Goal: Information Seeking & Learning: Check status

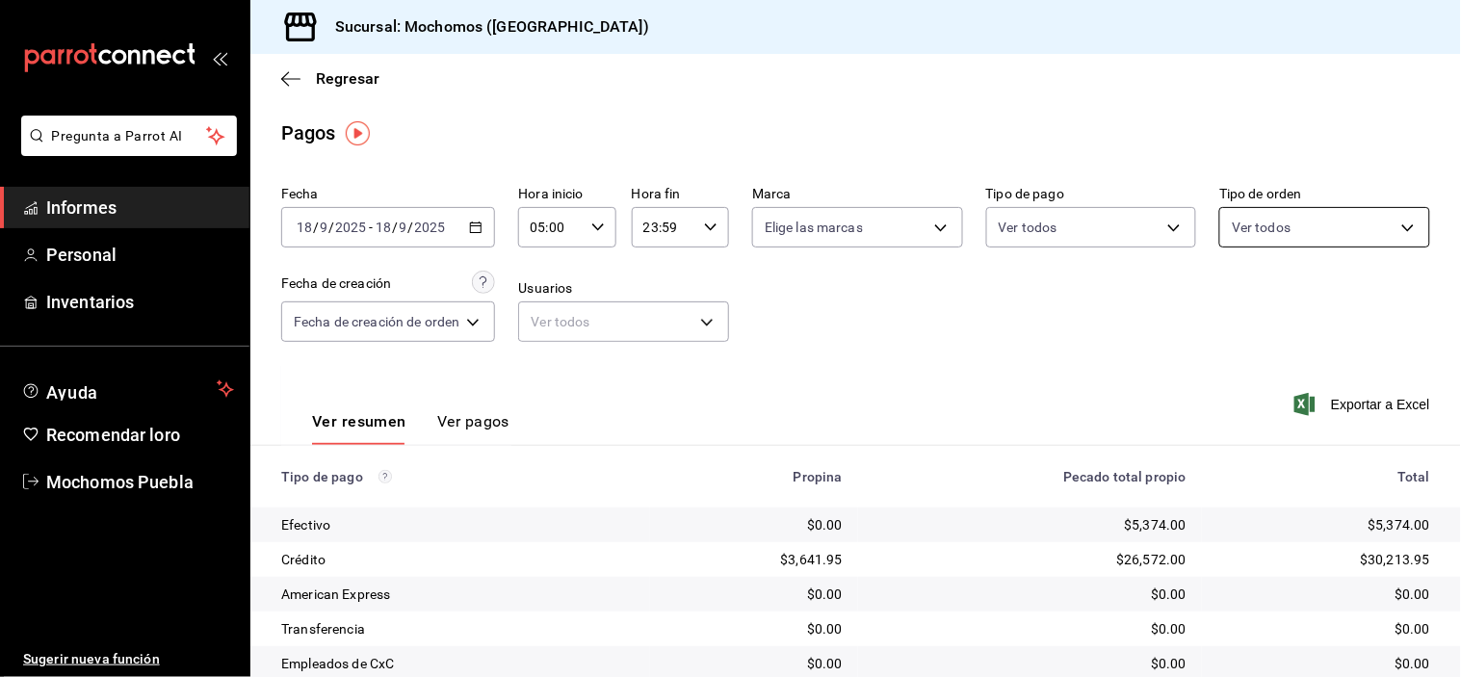
click at [1288, 221] on body "Pregunta a Parrot AI Informes Personal Inventarios Ayuda Recomendar loro Mochom…" at bounding box center [730, 338] width 1461 height 677
click at [1244, 310] on label at bounding box center [1233, 303] width 25 height 28
click at [1238, 310] on input "checkbox" at bounding box center [1229, 303] width 17 height 17
checkbox input "false"
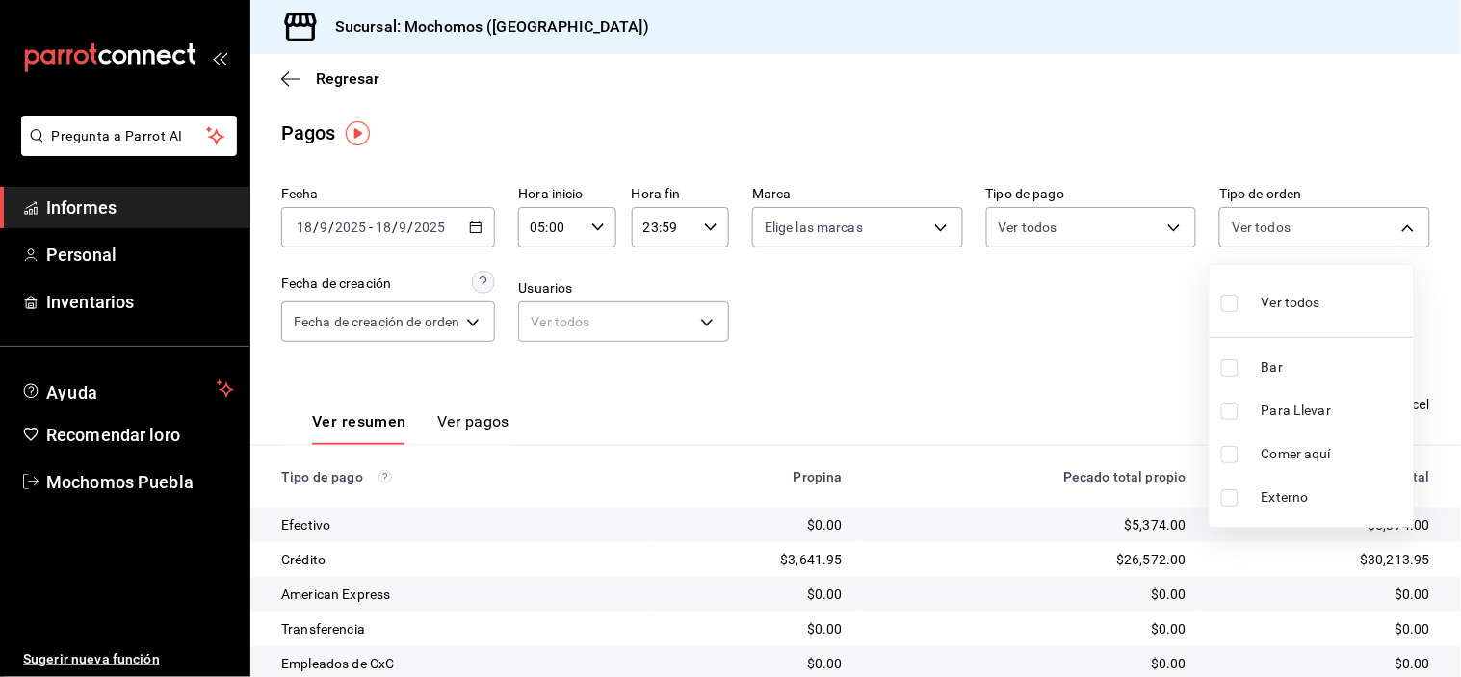
checkbox input "false"
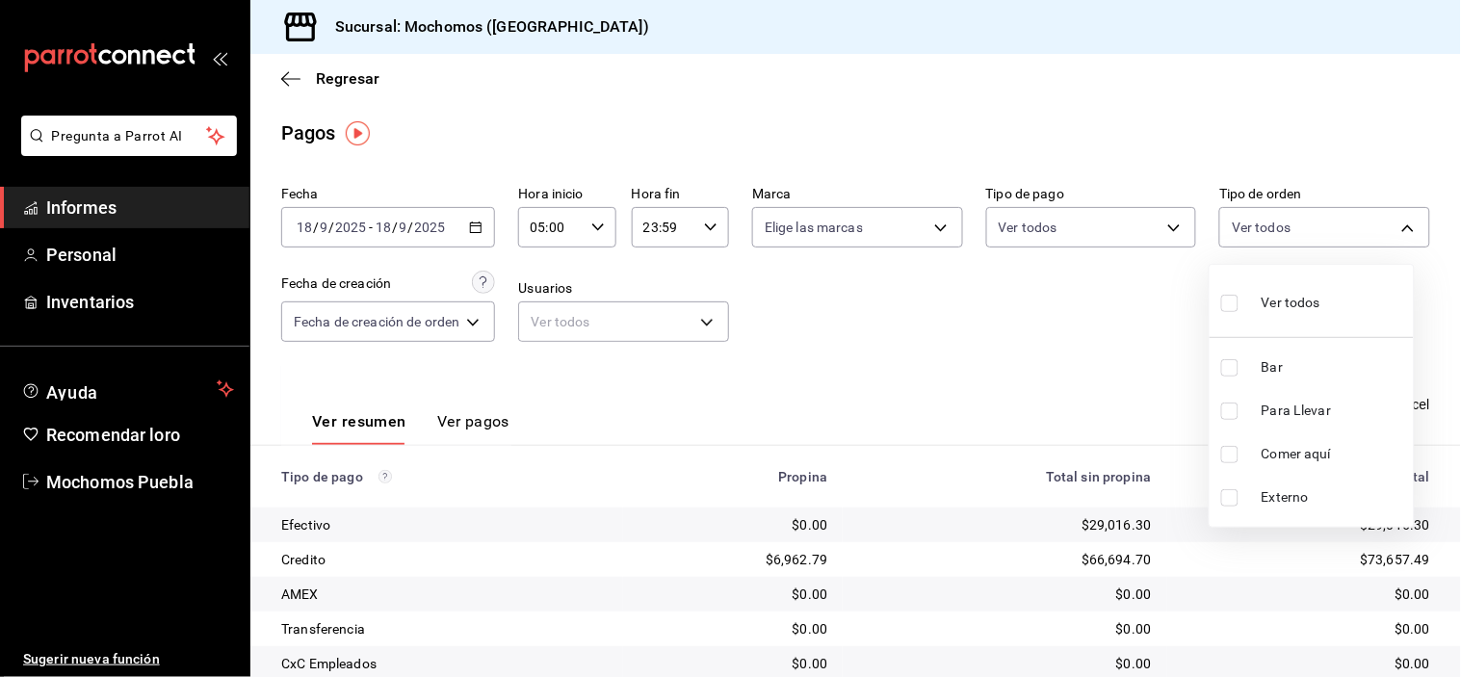
click at [1228, 303] on input "checkbox" at bounding box center [1229, 303] width 17 height 17
checkbox input "true"
type input "c7bc0ce2-274d-49fd-89f5-4bcf8044acf9,c9e91c43-775f-4cd6-ac16-cfdc9e5fd636,e77b1…"
checkbox input "true"
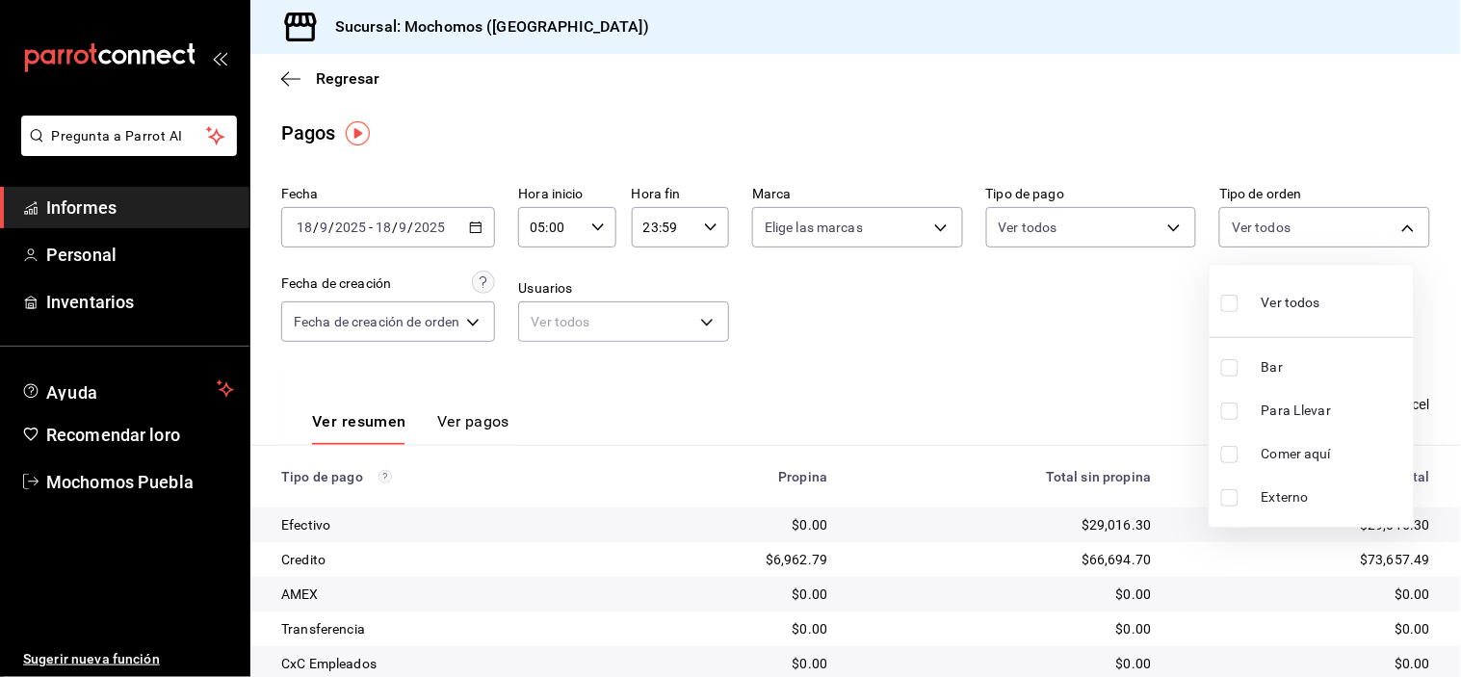
checkbox input "true"
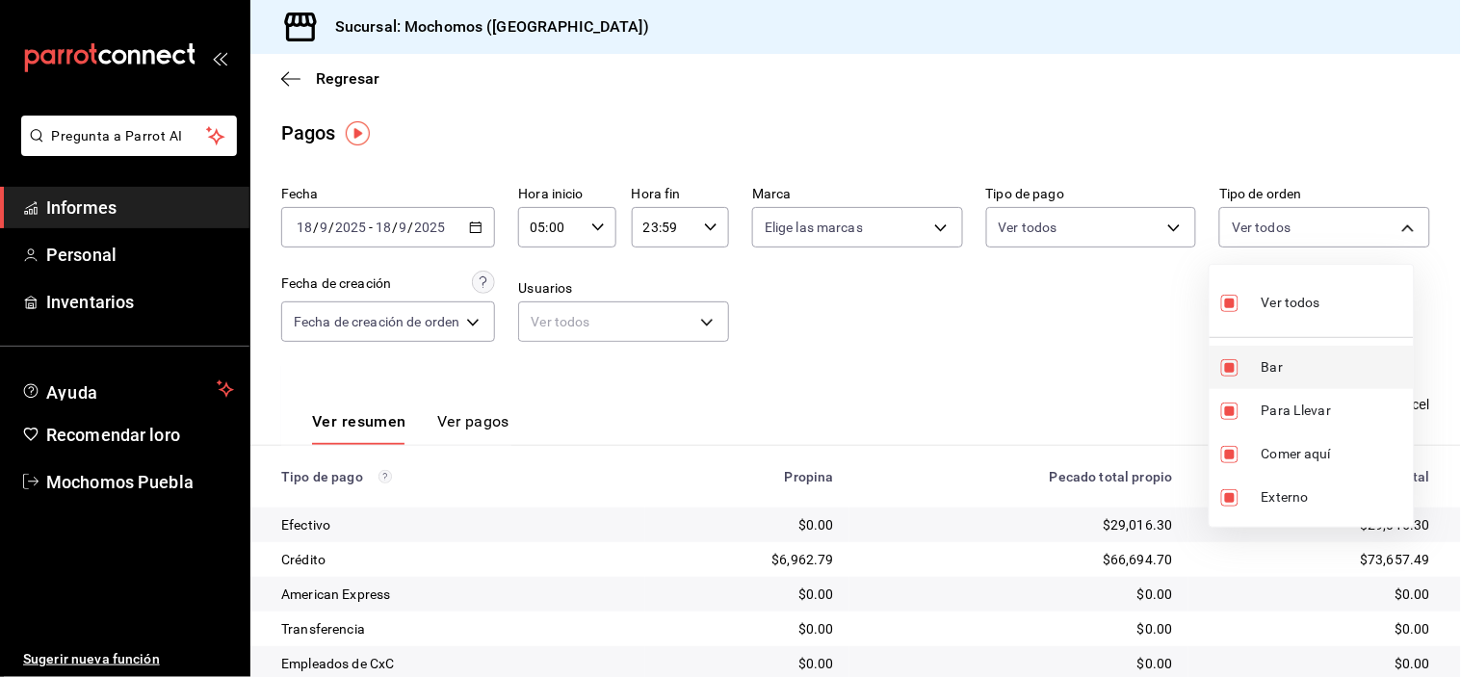
click at [1234, 359] on input "checkbox" at bounding box center [1229, 367] width 17 height 17
checkbox input "false"
type input "c9e91c43-775f-4cd6-ac16-cfdc9e5fd636,e77b1244-dd56-4ae6-90a6-fad4c81c99f8,EXTER…"
checkbox input "false"
click at [1233, 360] on input "checkbox" at bounding box center [1229, 367] width 17 height 17
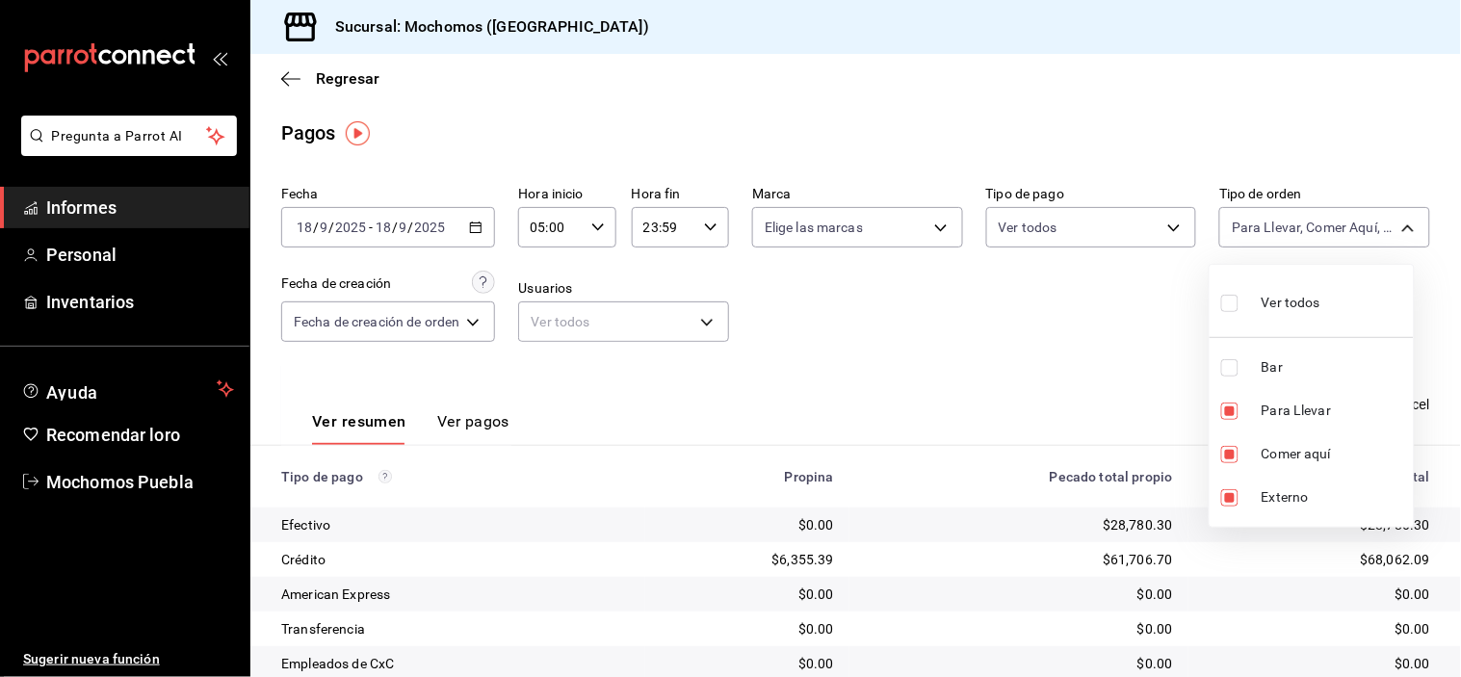
checkbox input "true"
type input "c9e91c43-775f-4cd6-ac16-cfdc9e5fd636,e77b1244-dd56-4ae6-90a6-fad4c81c99f8,EXTER…"
checkbox input "true"
drag, startPoint x: 1227, startPoint y: 396, endPoint x: 1240, endPoint y: 414, distance: 22.7
click at [1226, 397] on li "Para Llevar" at bounding box center [1311, 410] width 204 height 43
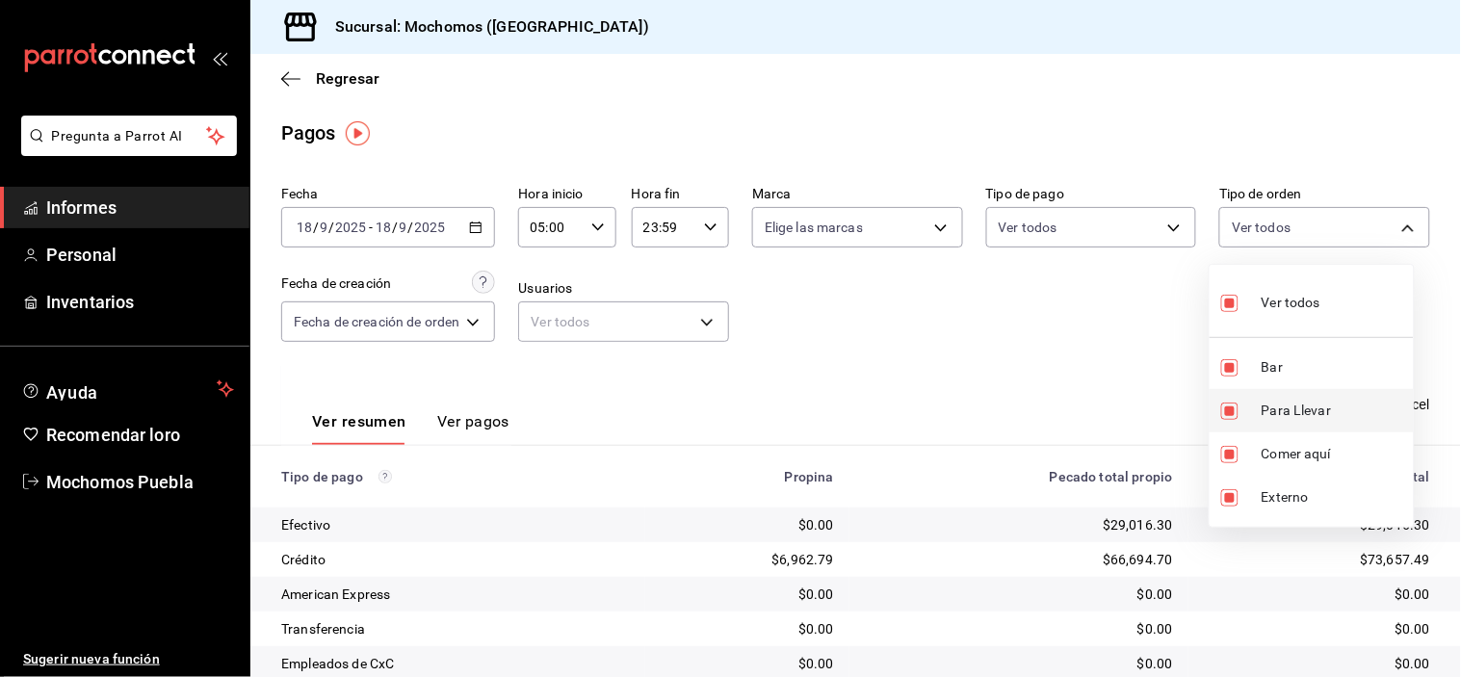
type input "e77b1244-dd56-4ae6-90a6-fad4c81c99f8,EXTERNAL,c7bc0ce2-274d-49fd-89f5-4bcf8044a…"
checkbox input "false"
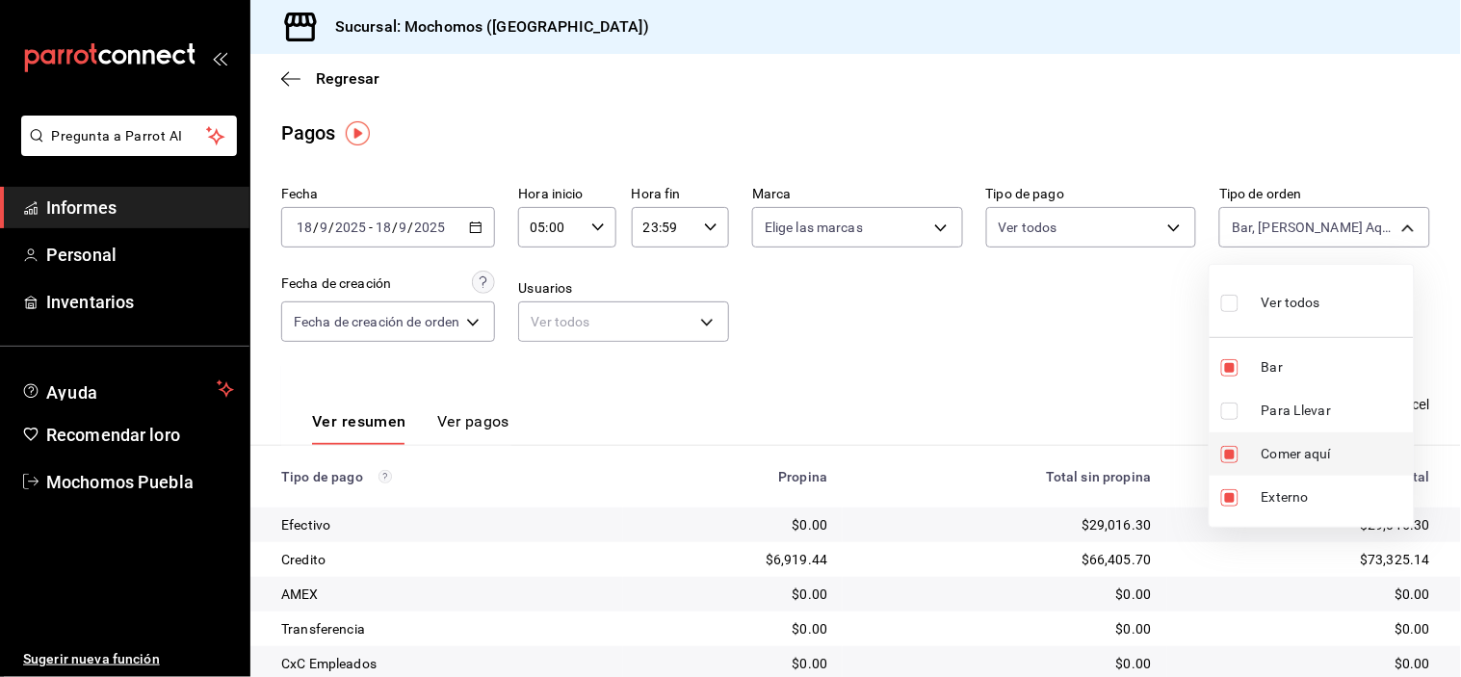
click at [1236, 443] on li "Comer aquí" at bounding box center [1311, 453] width 204 height 43
type input "EXTERNAL,c7bc0ce2-274d-49fd-89f5-4bcf8044acf9"
checkbox input "false"
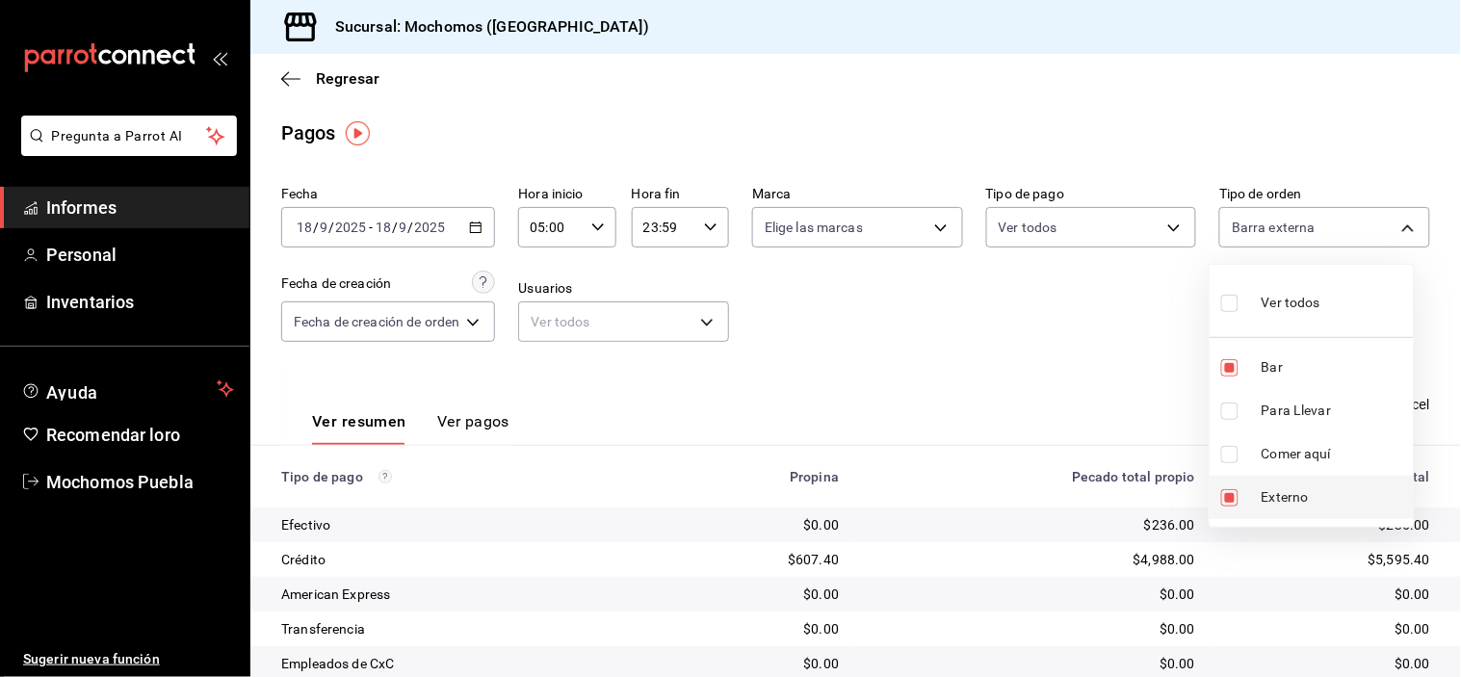
click at [1221, 497] on input "checkbox" at bounding box center [1229, 497] width 17 height 17
checkbox input "false"
type input "c7bc0ce2-274d-49fd-89f5-4bcf8044acf9"
click at [1022, 301] on div at bounding box center [730, 338] width 1461 height 677
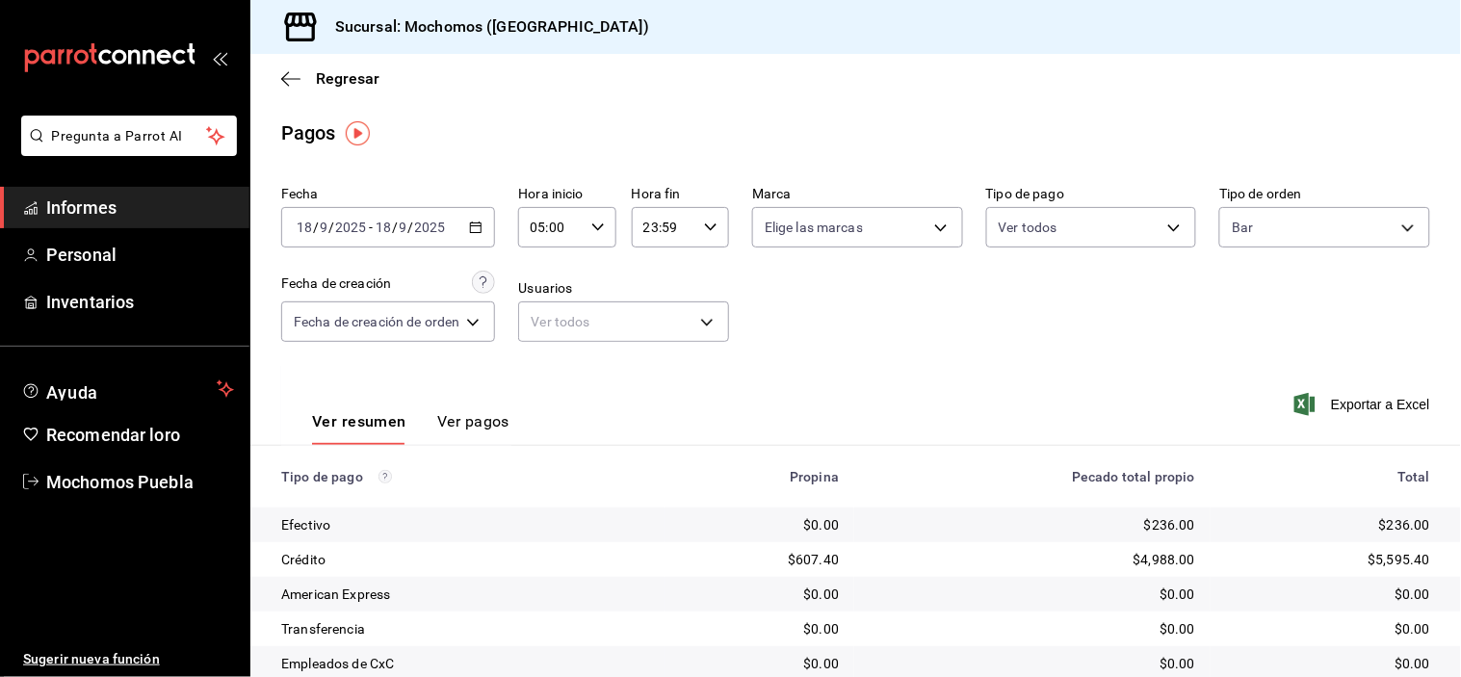
click at [595, 224] on icon "button" at bounding box center [597, 227] width 13 height 13
click at [544, 319] on font "06" at bounding box center [544, 326] width 15 height 15
click at [823, 318] on div at bounding box center [730, 338] width 1461 height 677
click at [480, 221] on icon "button" at bounding box center [475, 227] width 13 height 13
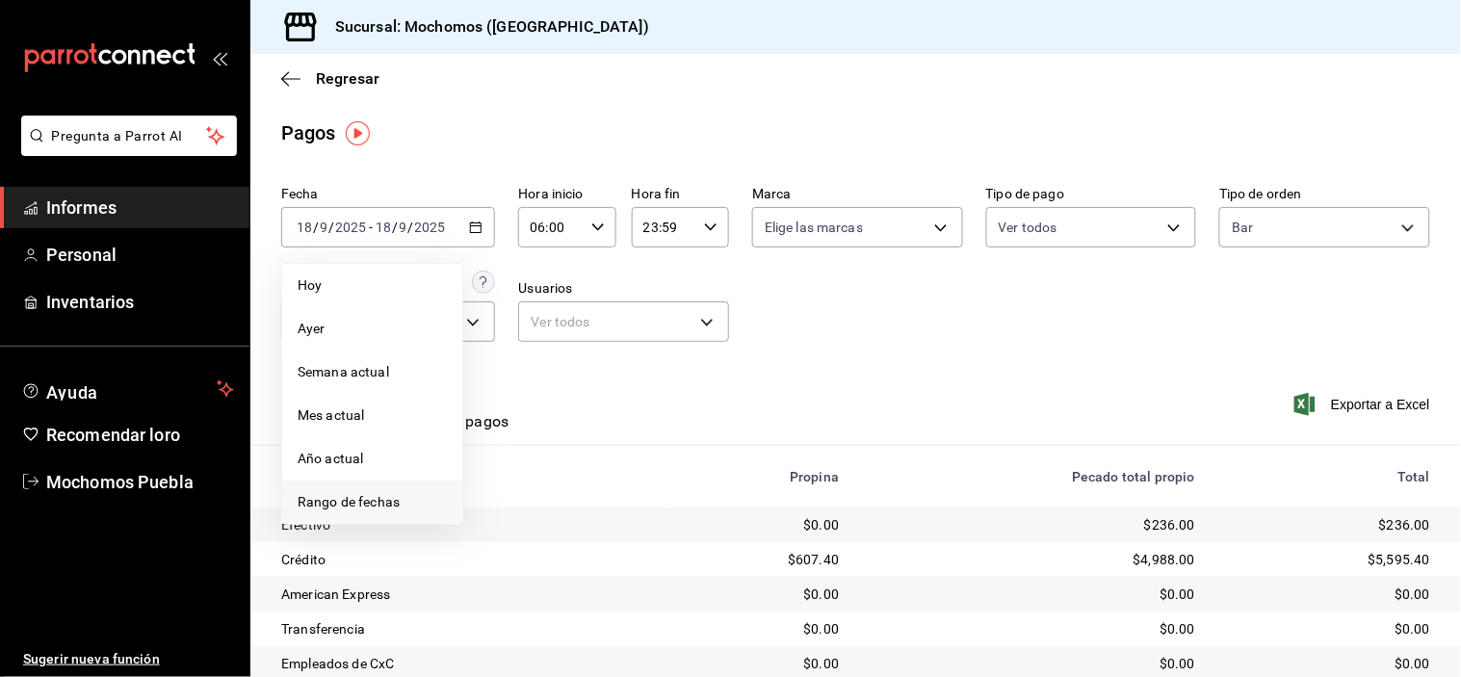
click at [371, 501] on font "Rango de fechas" at bounding box center [349, 501] width 102 height 15
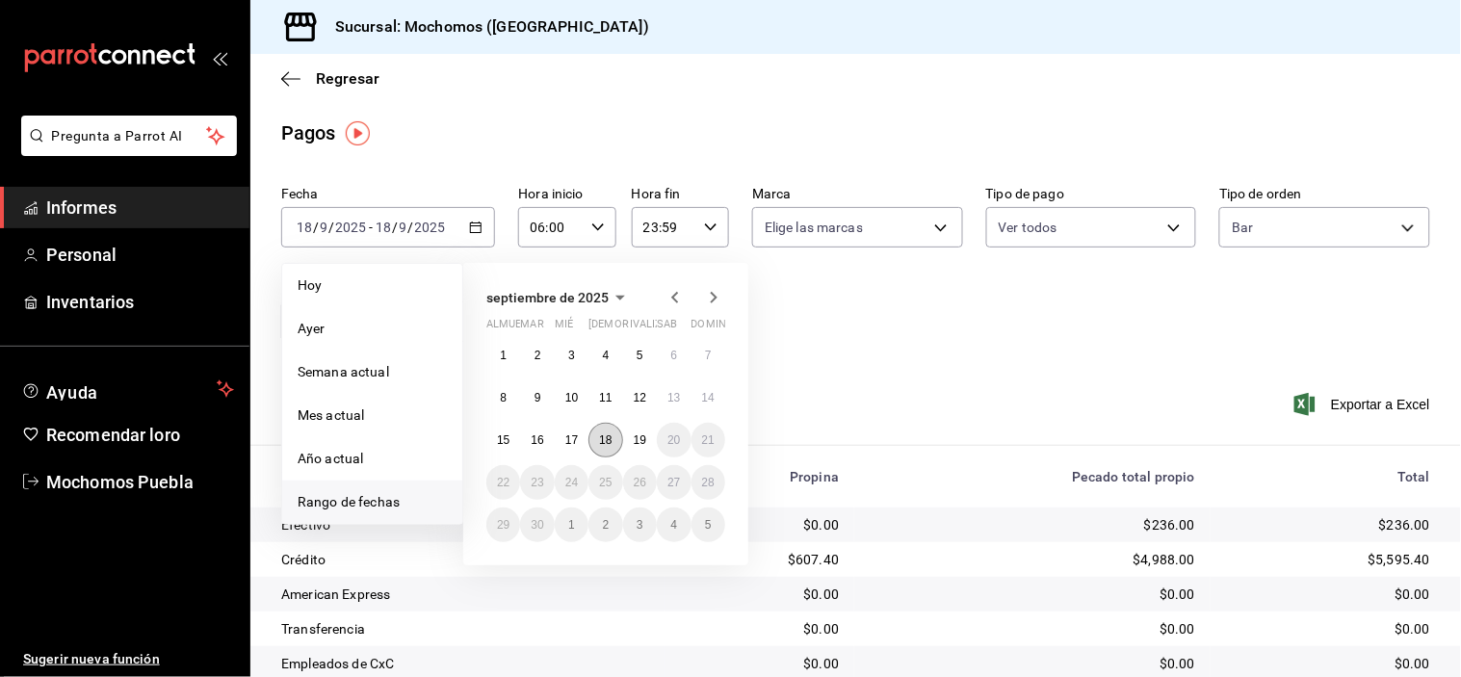
click at [610, 438] on font "18" at bounding box center [605, 439] width 13 height 13
click at [645, 430] on button "19" at bounding box center [640, 440] width 34 height 35
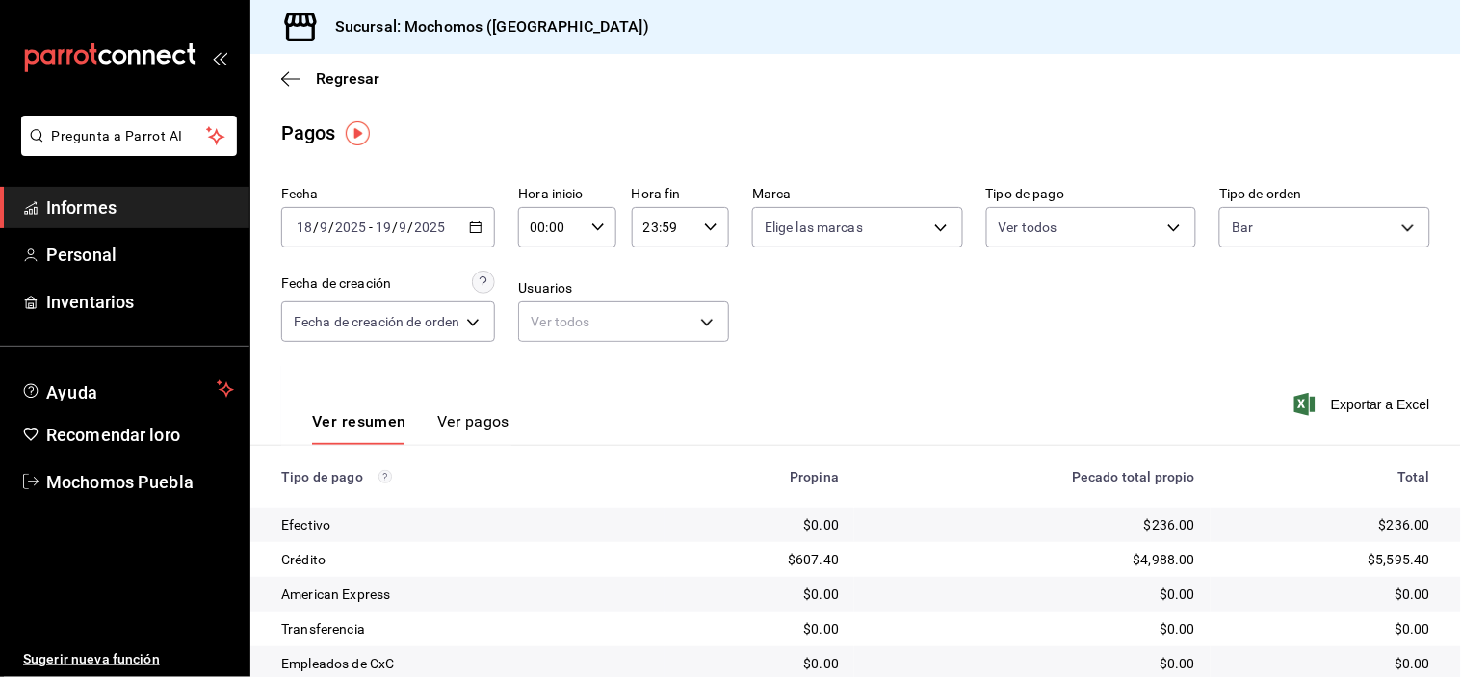
click at [959, 348] on div "Fecha [DATE] [DATE] - [DATE] [DATE] Hora inicio 00:00 Hora inicio Hora fin 23:5…" at bounding box center [855, 271] width 1149 height 187
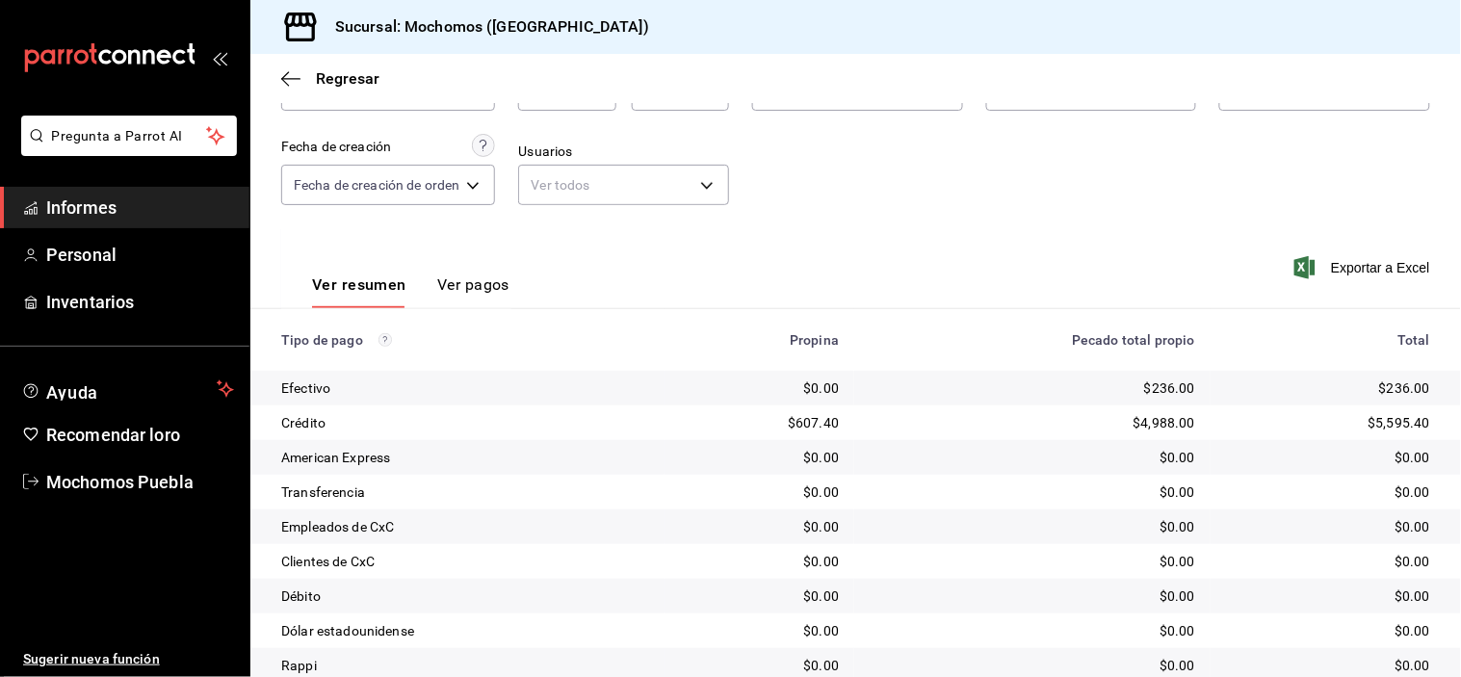
scroll to position [102, 0]
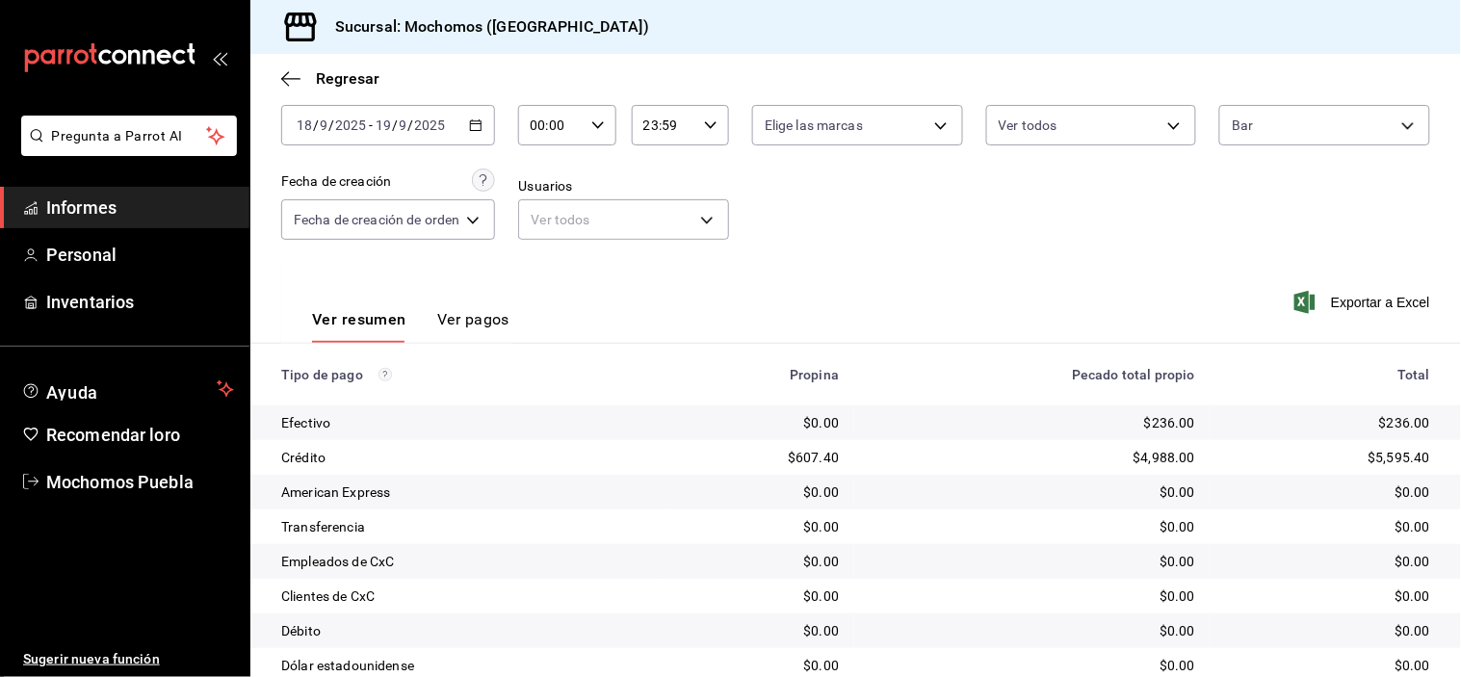
click at [598, 118] on icon "button" at bounding box center [597, 124] width 13 height 13
click at [545, 219] on button "06" at bounding box center [545, 238] width 40 height 39
type input "06:00"
click at [881, 217] on div at bounding box center [730, 338] width 1461 height 677
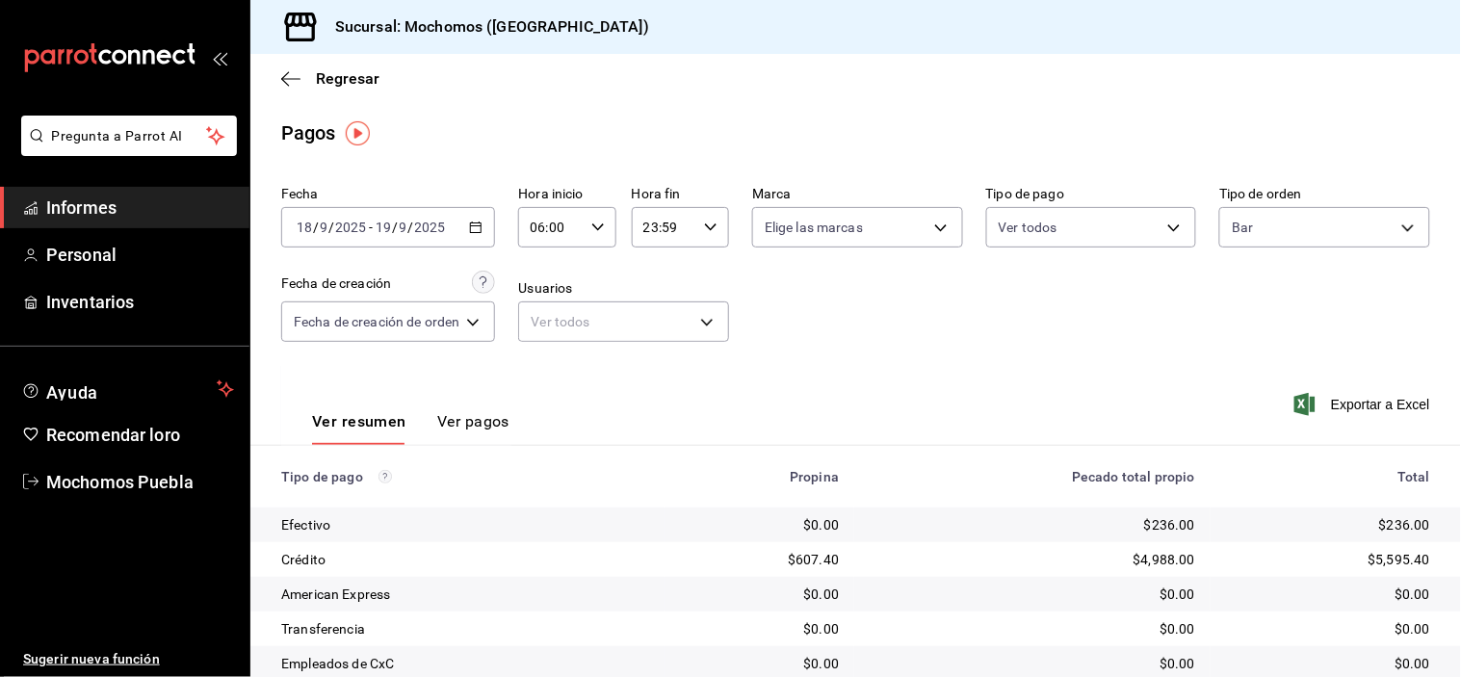
click at [468, 238] on div "[DATE] [DATE] - [DATE] [DATE]" at bounding box center [388, 227] width 214 height 40
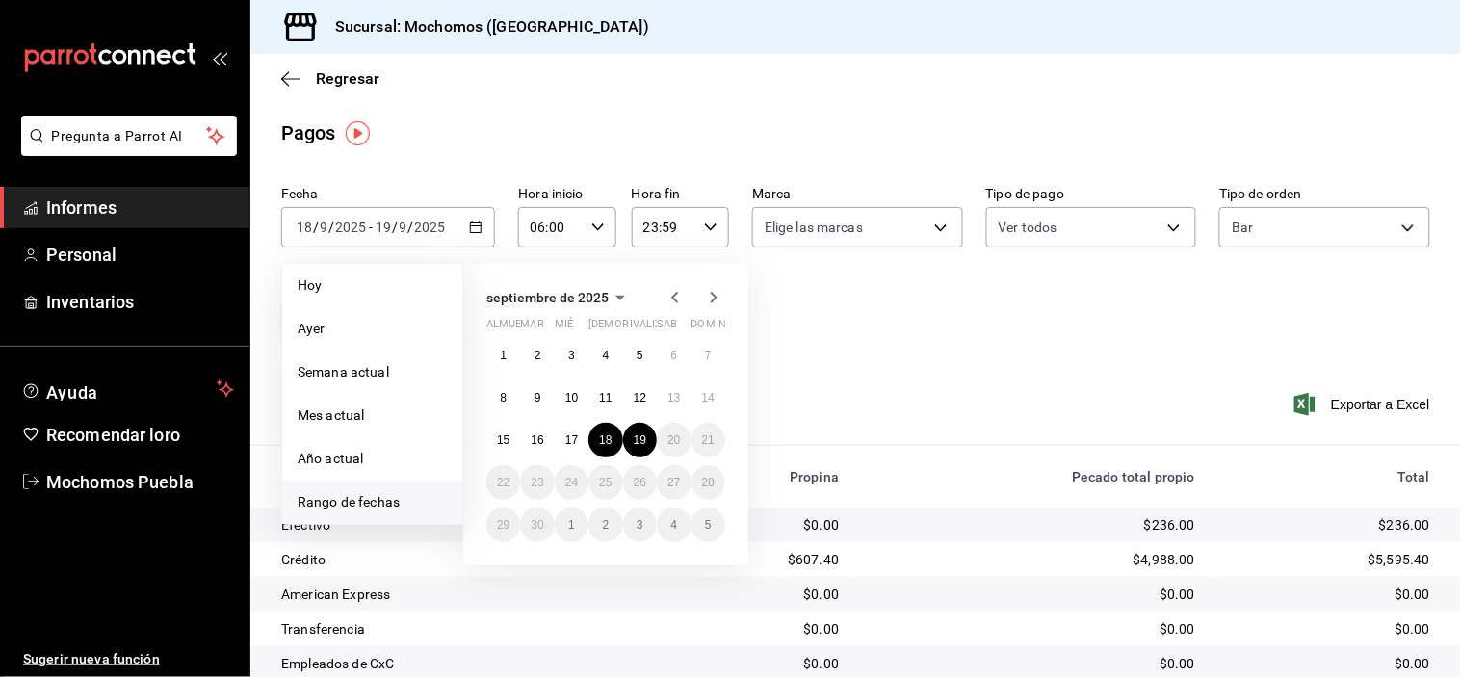
click at [1011, 310] on div "Fecha [DATE] [DATE] - [DATE] [DATE] [PERSON_NAME] Semana actual Mes actual Año …" at bounding box center [855, 271] width 1149 height 187
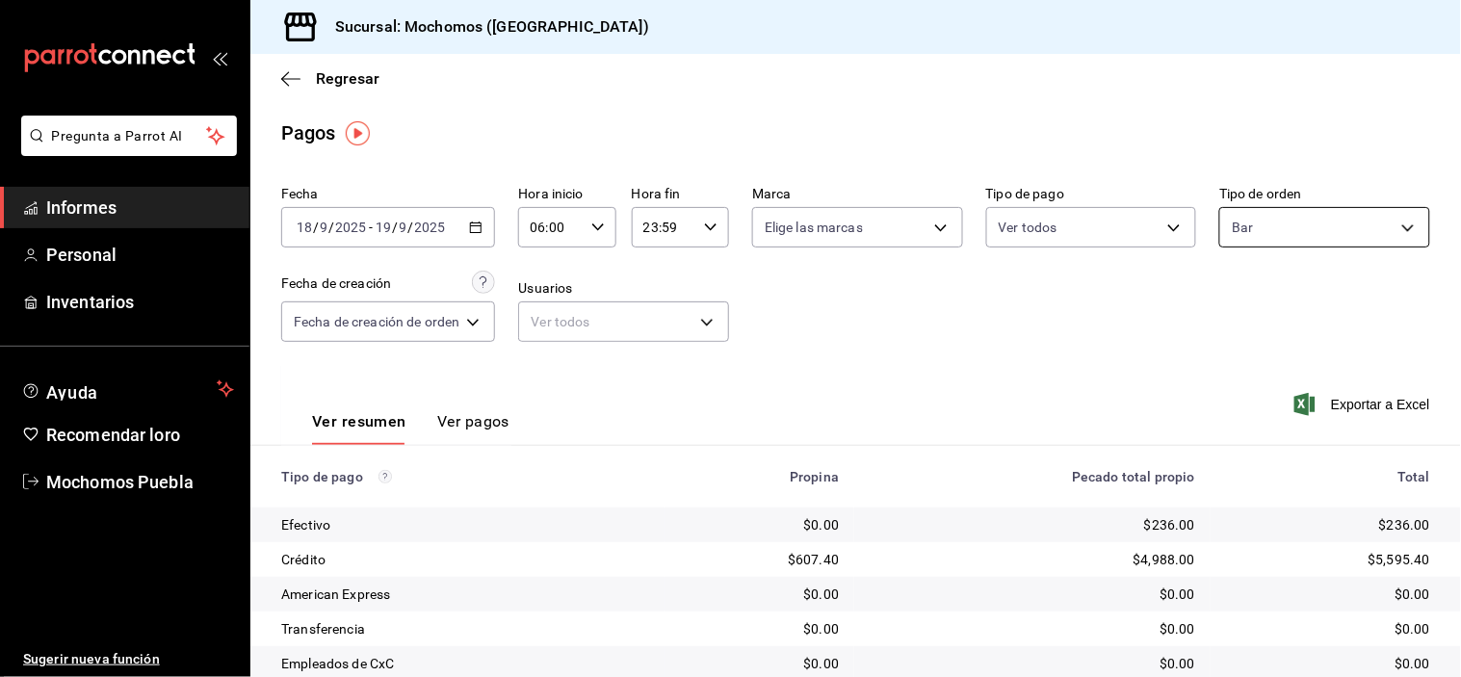
click at [1374, 238] on body "Pregunta a Parrot AI Informes Personal Inventarios Ayuda Recomendar loro Mochom…" at bounding box center [730, 338] width 1461 height 677
click at [1235, 299] on input "checkbox" at bounding box center [1229, 303] width 17 height 17
checkbox input "true"
type input "c7bc0ce2-274d-49fd-89f5-4bcf8044acf9,c9e91c43-775f-4cd6-ac16-cfdc9e5fd636,e77b1…"
checkbox input "true"
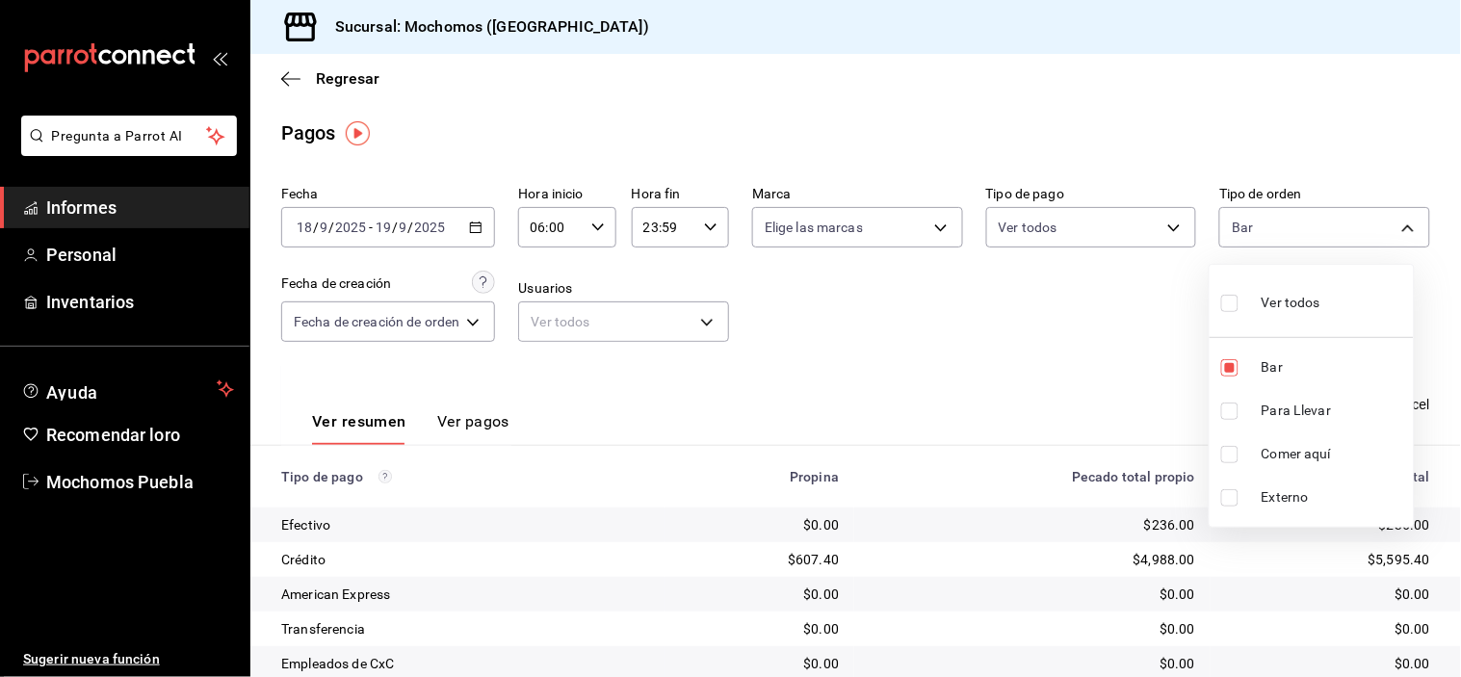
checkbox input "true"
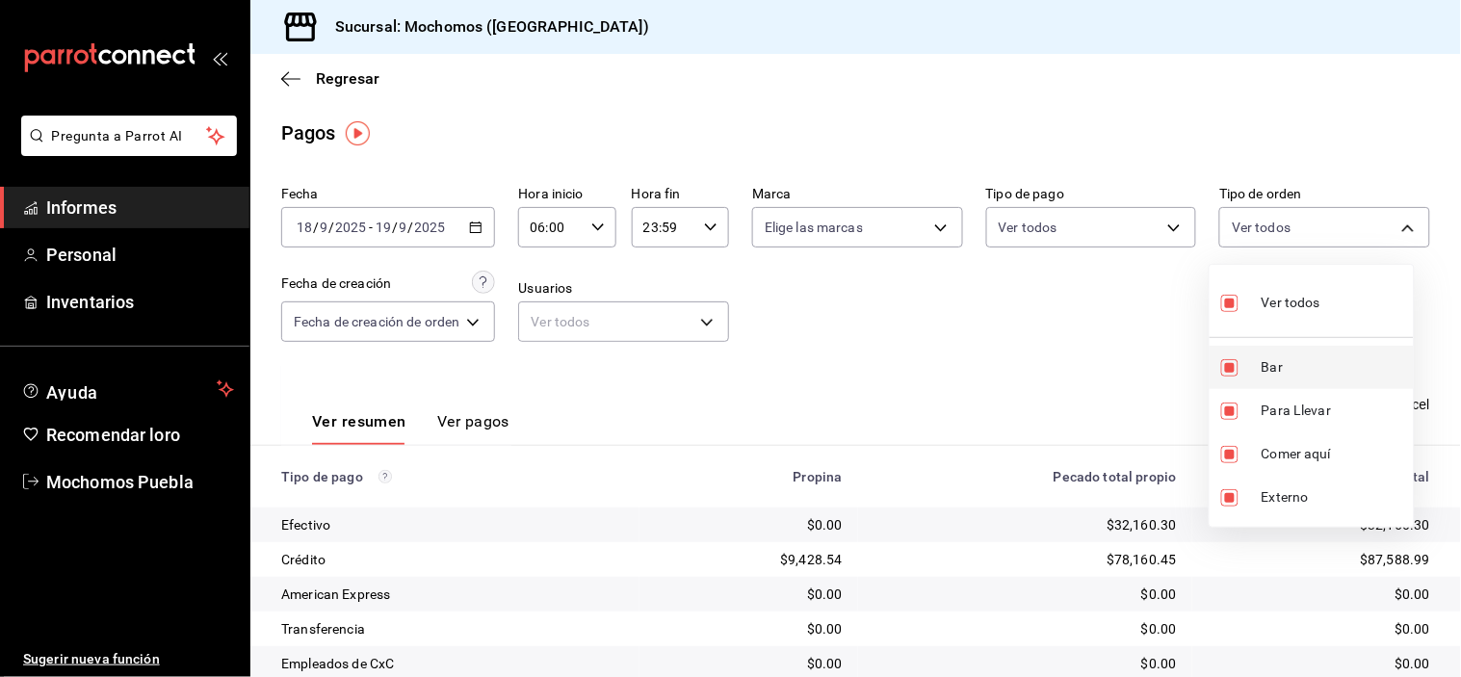
click at [1257, 357] on li "Bar" at bounding box center [1311, 367] width 204 height 43
type input "c9e91c43-775f-4cd6-ac16-cfdc9e5fd636,e77b1244-dd56-4ae6-90a6-fad4c81c99f8,EXTER…"
checkbox input "false"
click at [1234, 299] on input "checkbox" at bounding box center [1229, 303] width 17 height 17
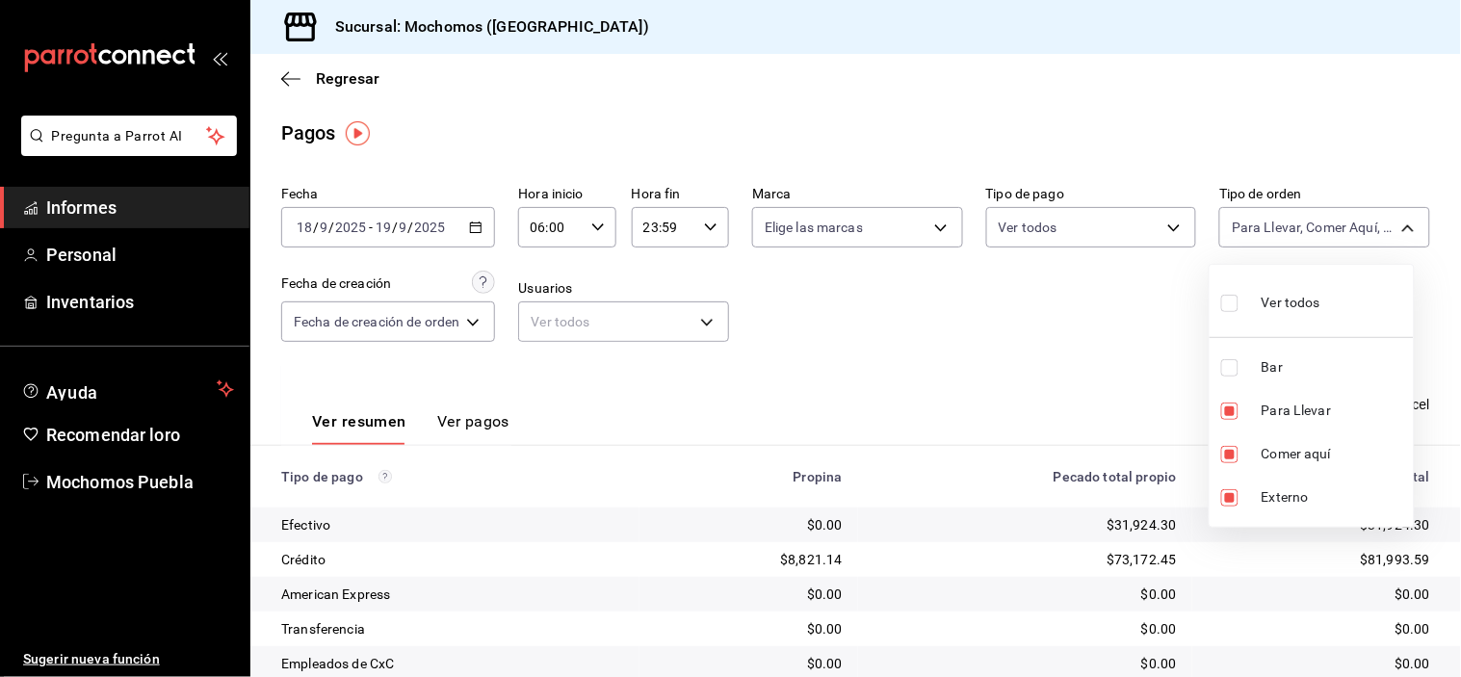
checkbox input "true"
type input "c7bc0ce2-274d-49fd-89f5-4bcf8044acf9,c9e91c43-775f-4cd6-ac16-cfdc9e5fd636,e77b1…"
checkbox input "true"
click at [1220, 391] on li "Para Llevar" at bounding box center [1311, 410] width 204 height 43
type input "c7bc0ce2-274d-49fd-89f5-4bcf8044acf9,e77b1244-dd56-4ae6-90a6-fad4c81c99f8,EXTER…"
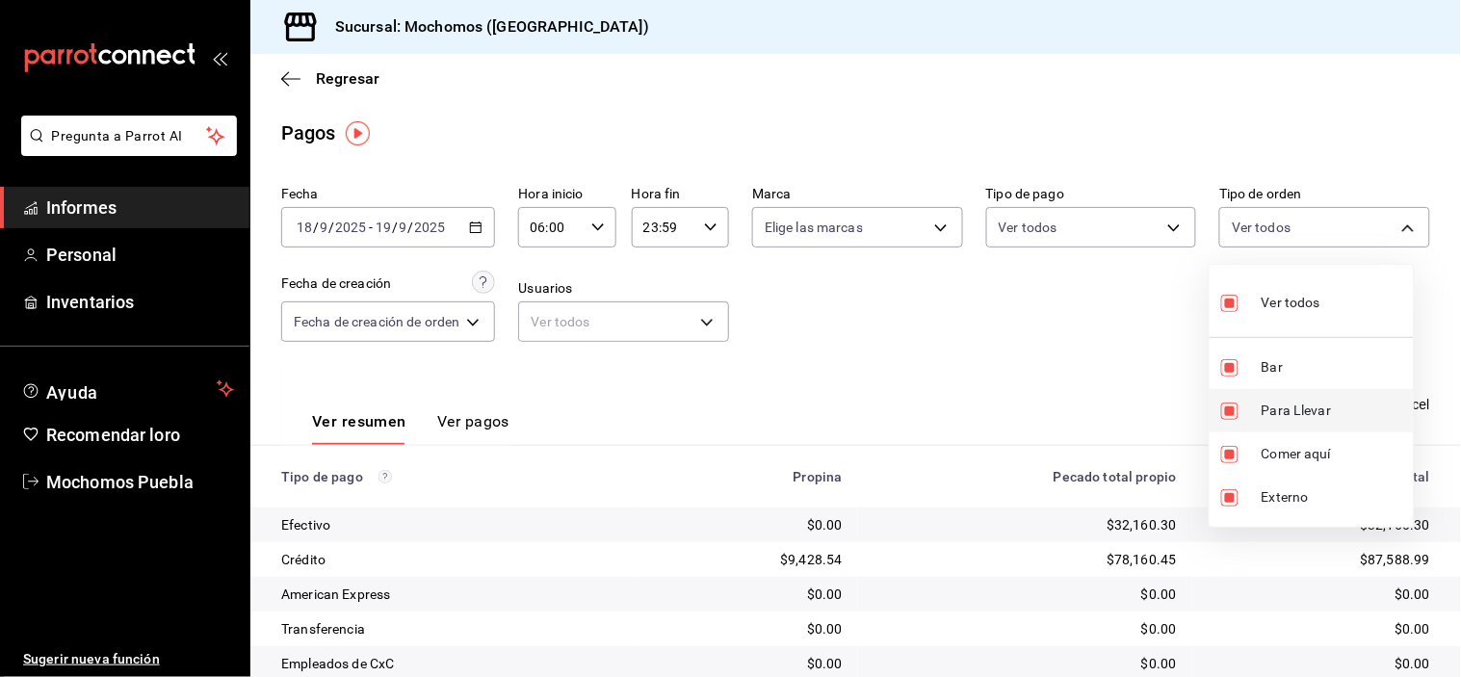
checkbox input "false"
click at [1237, 449] on input "checkbox" at bounding box center [1229, 454] width 17 height 17
checkbox input "false"
type input "c7bc0ce2-274d-49fd-89f5-4bcf8044acf9,EXTERNAL"
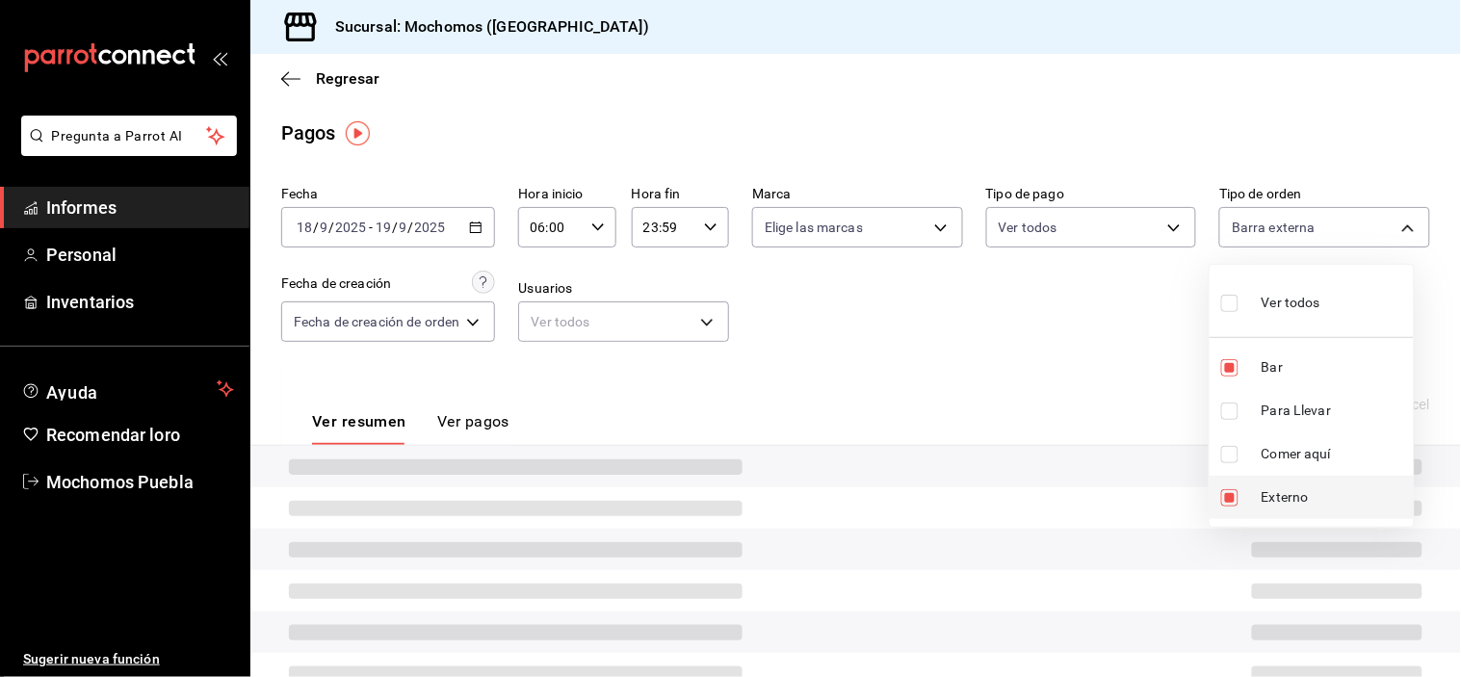
click at [1240, 489] on label at bounding box center [1233, 497] width 25 height 17
click at [1238, 489] on input "checkbox" at bounding box center [1229, 497] width 17 height 17
checkbox input "true"
type input "c7bc0ce2-274d-49fd-89f5-4bcf8044acf9,EXTERNAL"
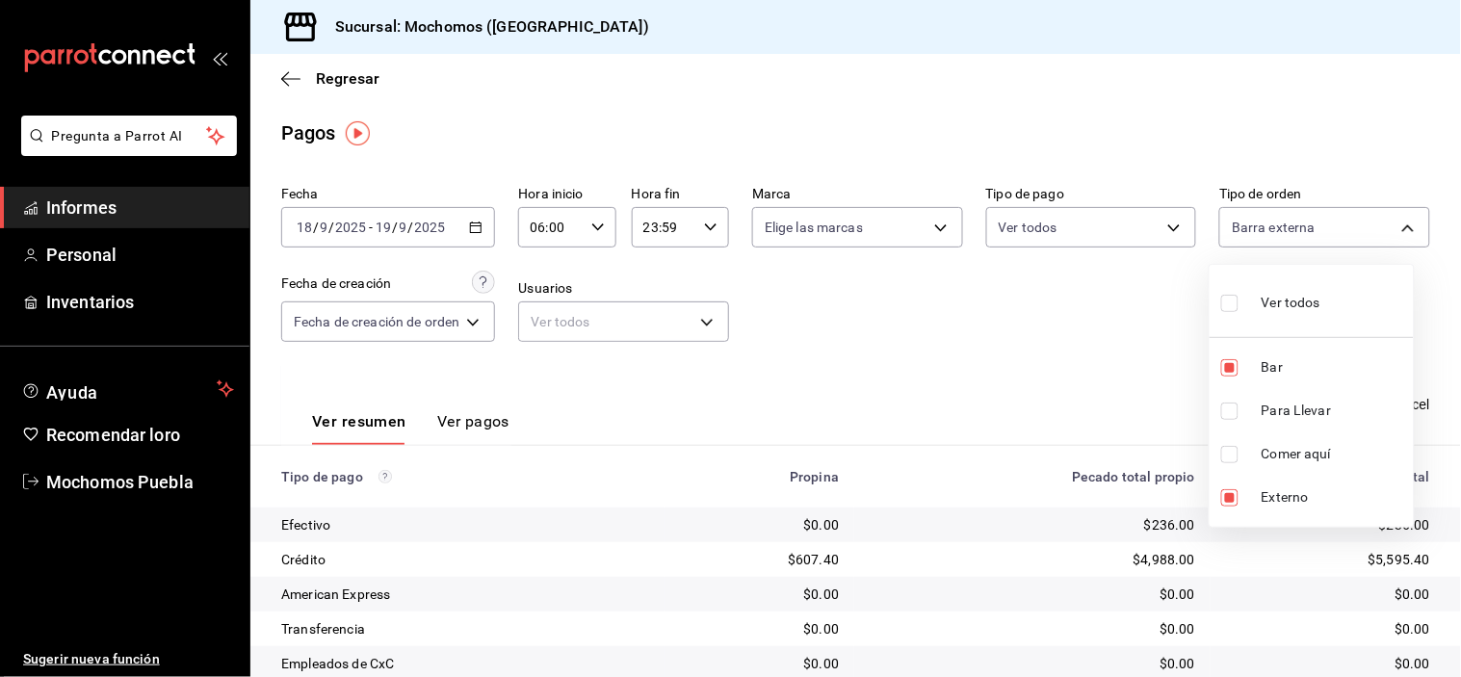
click at [1061, 357] on div at bounding box center [730, 338] width 1461 height 677
click at [1323, 218] on body "Pregunta a Parrot AI Informes Personal Inventarios Ayuda Recomendar loro Mochom…" at bounding box center [730, 338] width 1461 height 677
click at [1240, 493] on label at bounding box center [1233, 497] width 25 height 17
click at [1238, 493] on input "checkbox" at bounding box center [1229, 497] width 17 height 17
checkbox input "true"
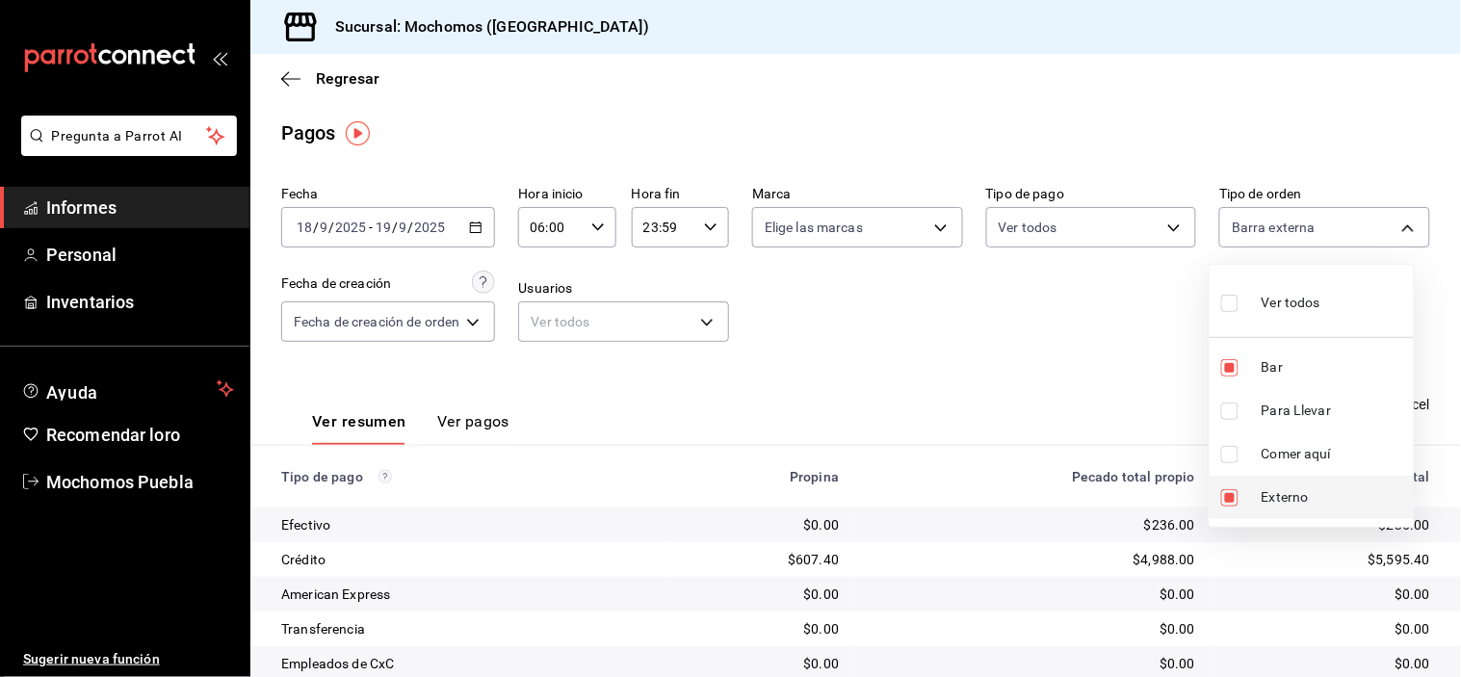
type input "c7bc0ce2-274d-49fd-89f5-4bcf8044acf9,EXTERNAL"
click at [1108, 341] on div at bounding box center [730, 338] width 1461 height 677
click at [1256, 225] on body "Pregunta a Parrot AI Informes Personal Inventarios Ayuda Recomendar loro Mochom…" at bounding box center [730, 338] width 1461 height 677
click at [1224, 494] on input "checkbox" at bounding box center [1229, 497] width 17 height 17
checkbox input "false"
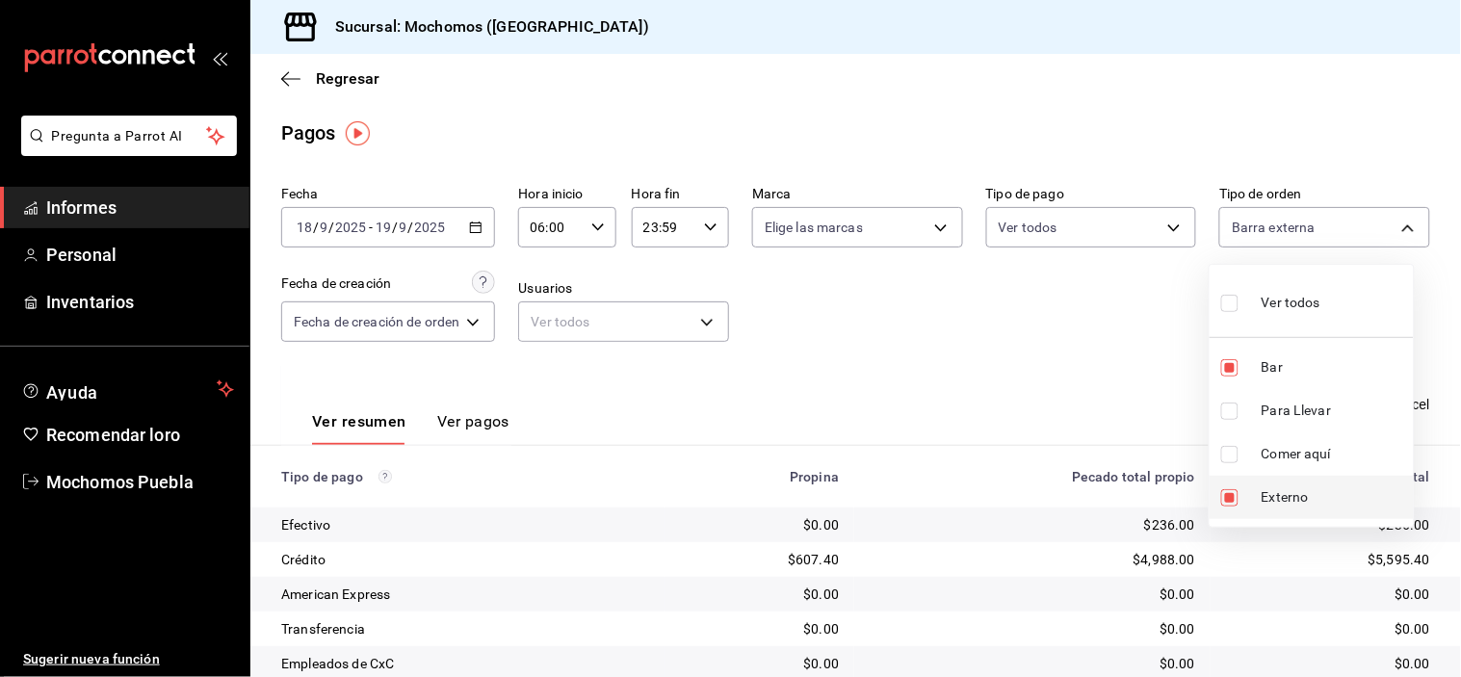
type input "c7bc0ce2-274d-49fd-89f5-4bcf8044acf9"
click at [1134, 344] on div at bounding box center [730, 338] width 1461 height 677
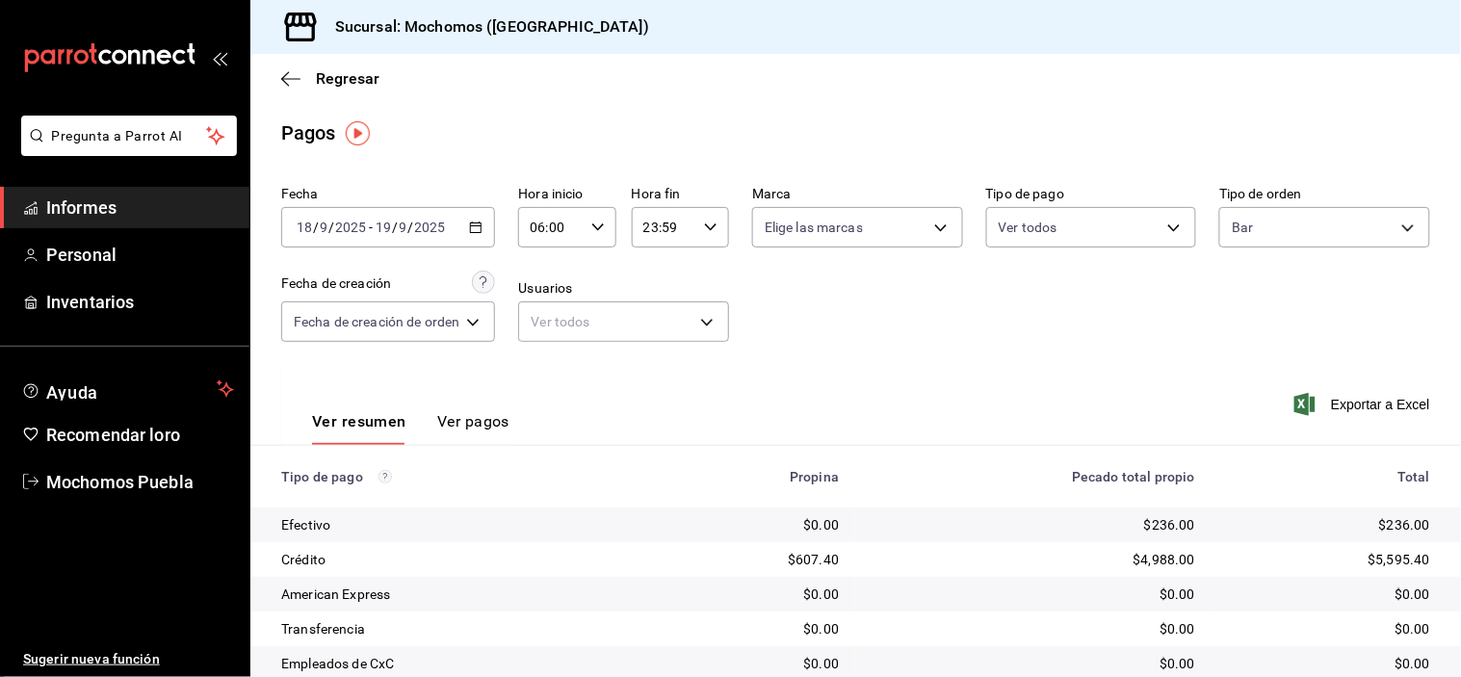
click at [482, 219] on div "[DATE] [DATE] - [DATE] [DATE]" at bounding box center [388, 227] width 214 height 40
click at [847, 261] on div "Fecha [DATE] [DATE] - [DATE] [DATE] Hora inicio 06:00 Hora inicio Hora fin 23:5…" at bounding box center [855, 271] width 1149 height 187
click at [1354, 216] on body "Pregunta a Parrot AI Informes Personal Inventarios Ayuda Recomendar loro Mochom…" at bounding box center [730, 338] width 1461 height 677
click at [285, 83] on div at bounding box center [730, 338] width 1461 height 677
click at [284, 77] on icon "button" at bounding box center [290, 78] width 19 height 17
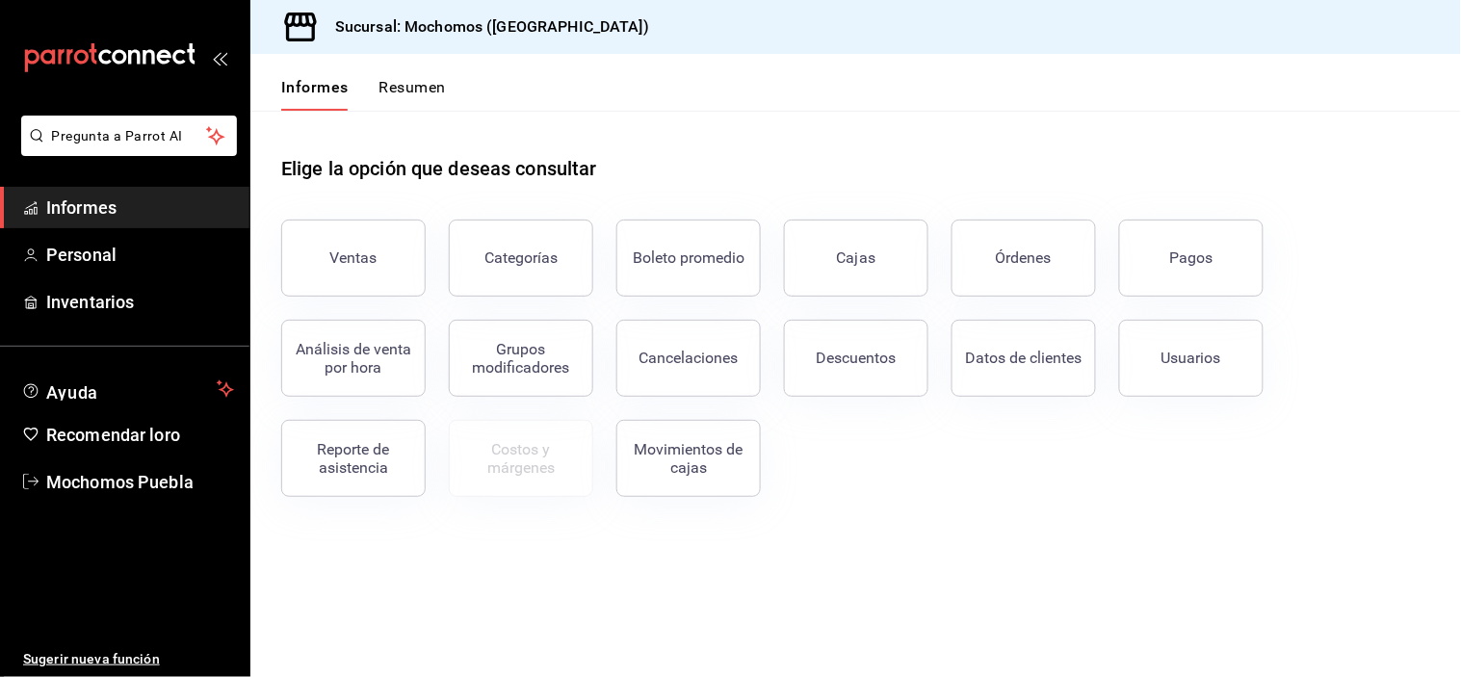
click at [1217, 215] on div "Pagos" at bounding box center [1180, 246] width 168 height 100
click at [1225, 258] on button "Pagos" at bounding box center [1191, 258] width 144 height 77
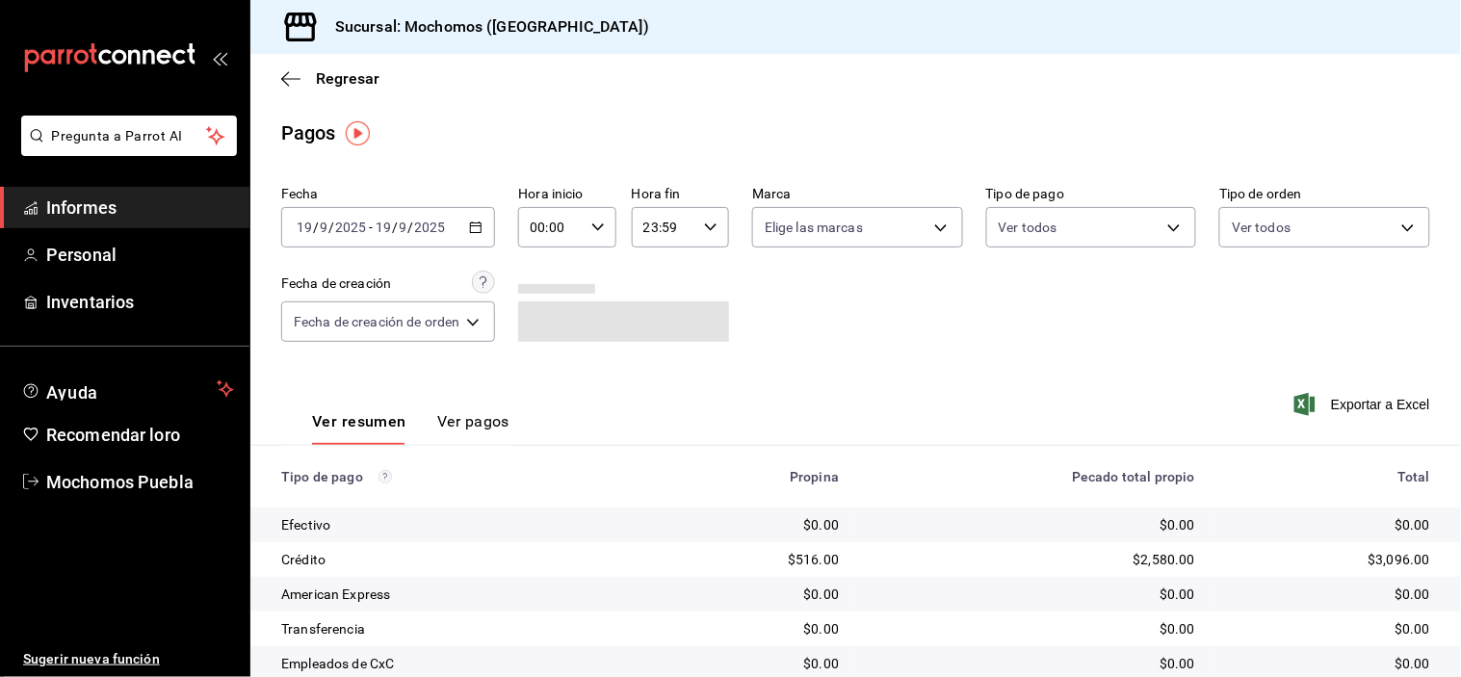
click at [474, 220] on div "[DATE] [DATE] - [DATE] [DATE]" at bounding box center [388, 227] width 214 height 40
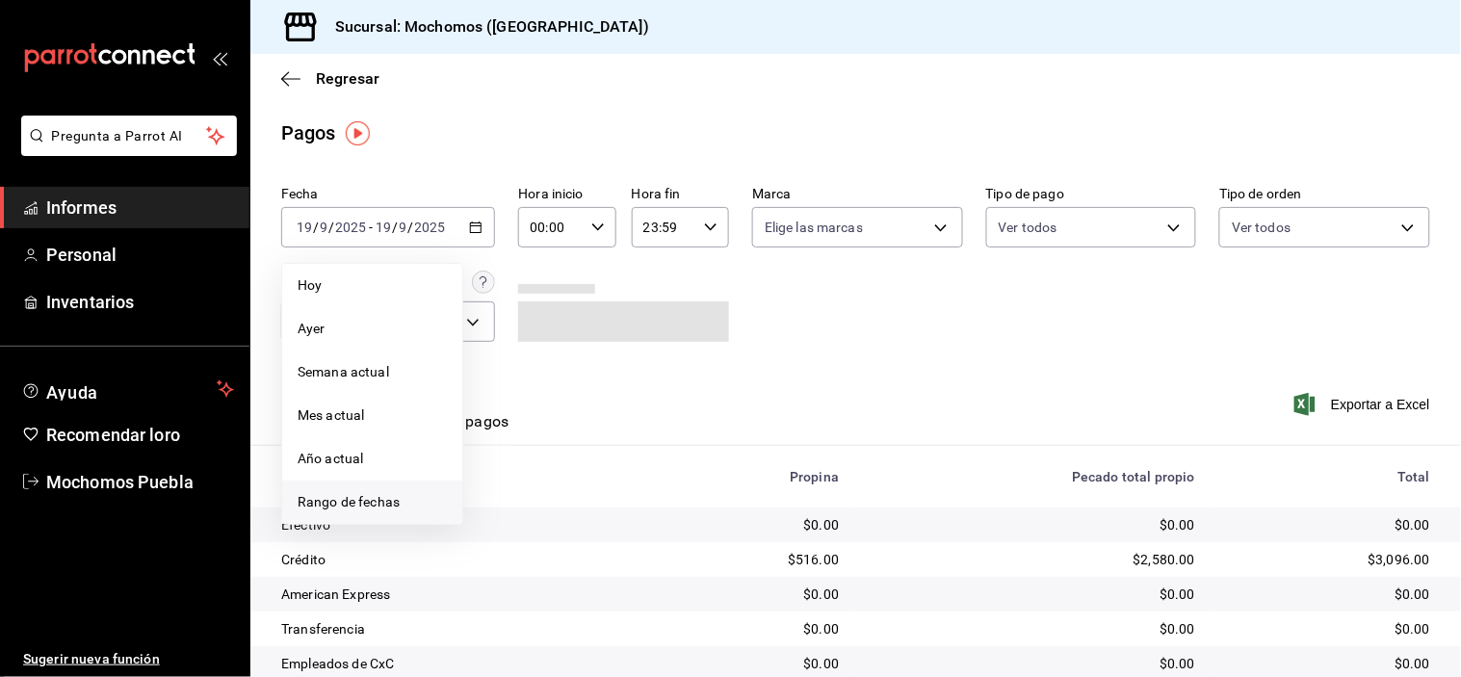
click at [366, 495] on font "Rango de fechas" at bounding box center [349, 501] width 102 height 15
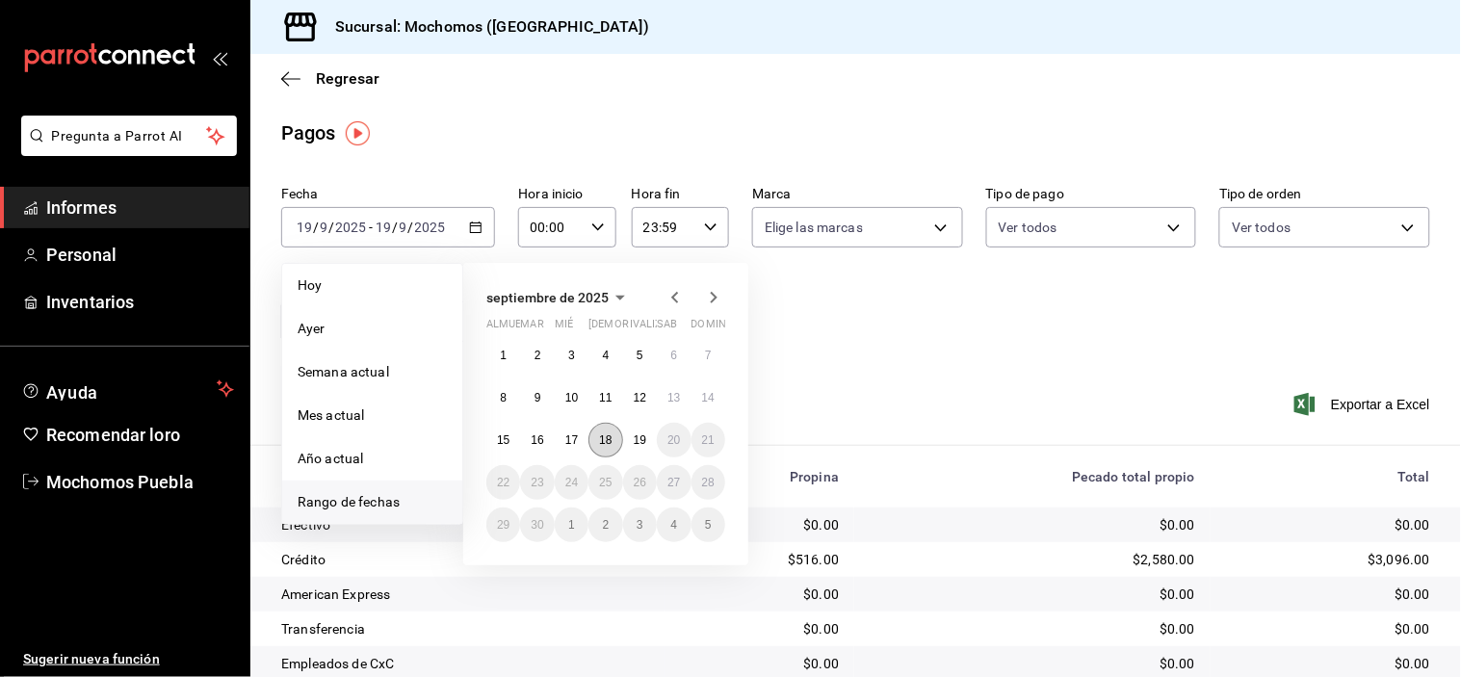
click at [610, 435] on font "18" at bounding box center [605, 439] width 13 height 13
click at [639, 435] on font "19" at bounding box center [640, 439] width 13 height 13
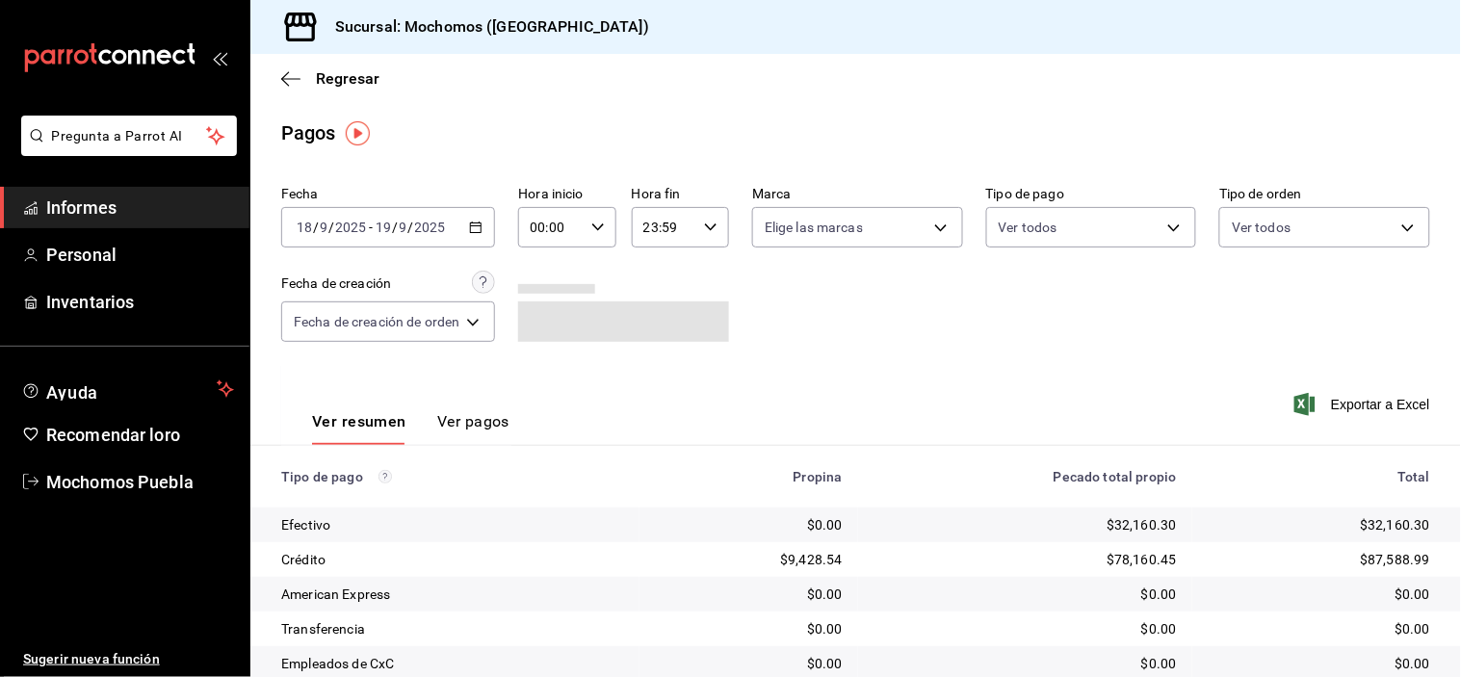
click at [610, 226] on div "00:00 Hora inicio" at bounding box center [566, 227] width 97 height 40
click at [544, 368] on button "07" at bounding box center [545, 387] width 40 height 39
type input "07:00"
click at [1258, 218] on div at bounding box center [730, 338] width 1461 height 677
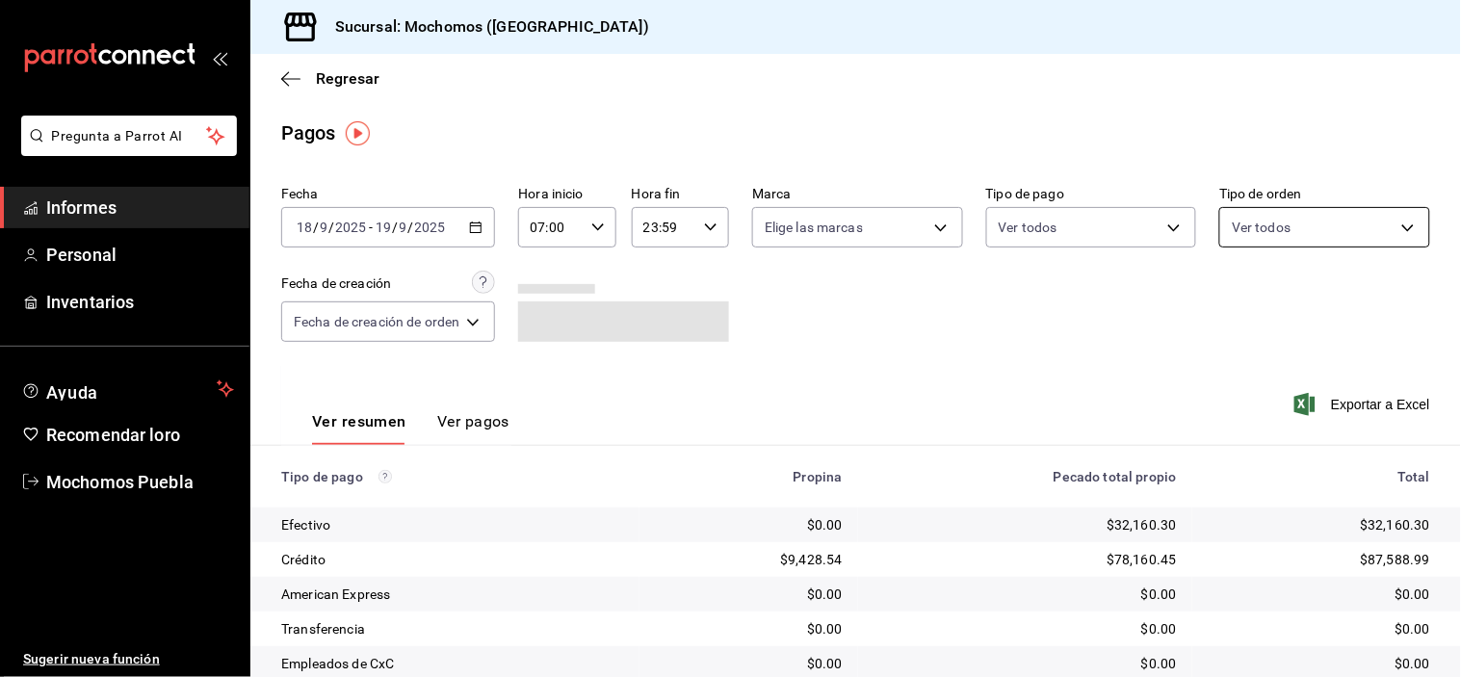
click at [1316, 220] on body "Pregunta a Parrot AI Informes Personal Inventarios Ayuda Recomendar loro Mochom…" at bounding box center [730, 338] width 1461 height 677
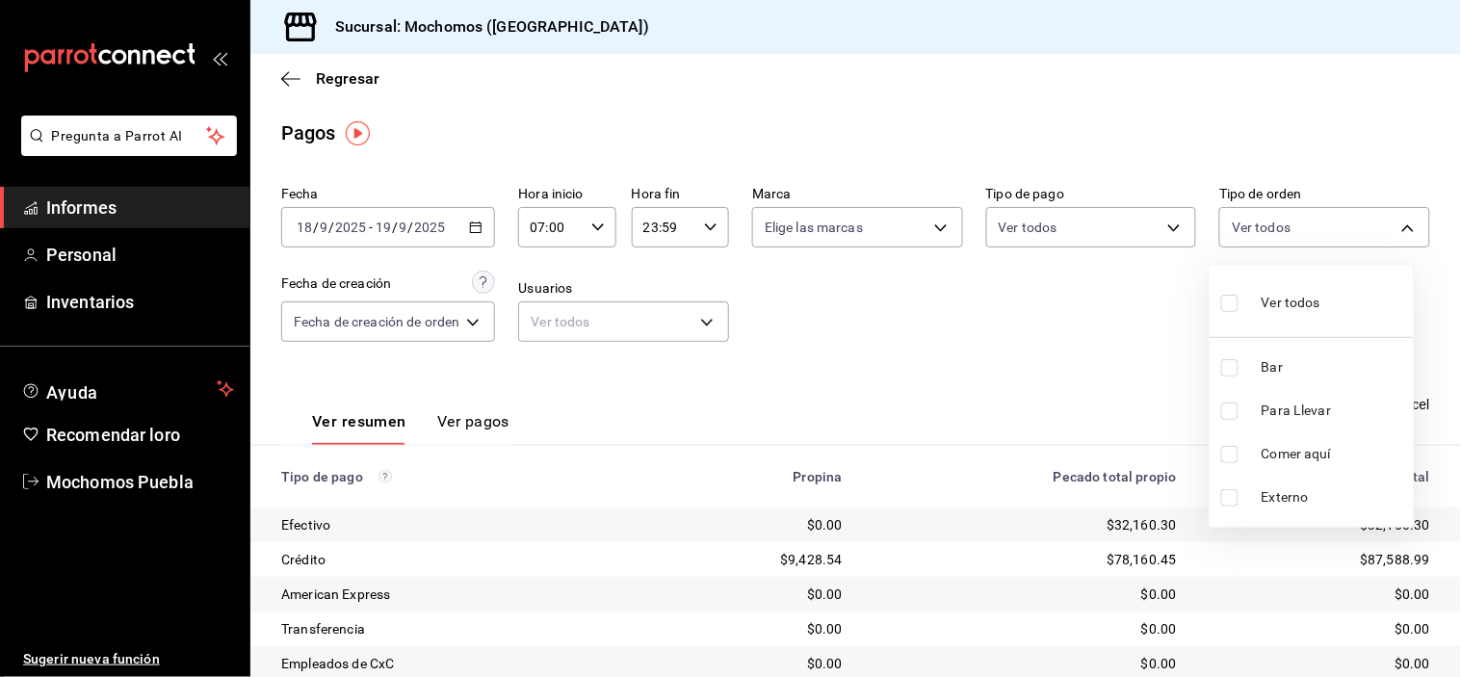
click at [1228, 363] on input "checkbox" at bounding box center [1229, 367] width 17 height 17
checkbox input "true"
type input "c7bc0ce2-274d-49fd-89f5-4bcf8044acf9"
click at [1121, 370] on div at bounding box center [730, 338] width 1461 height 677
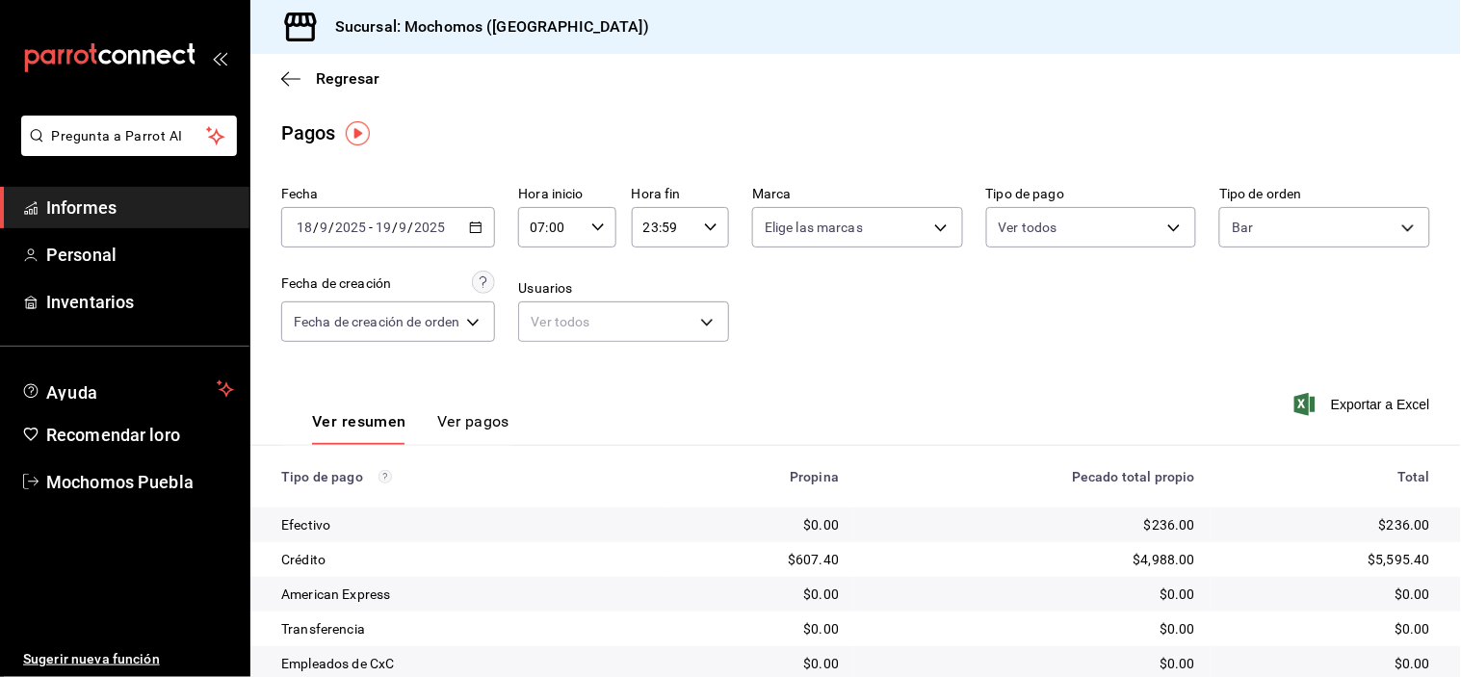
drag, startPoint x: 1139, startPoint y: 328, endPoint x: 1246, endPoint y: 314, distance: 107.9
click at [1246, 314] on div "Fecha [DATE] [DATE] - [DATE] [DATE] Hora inicio 07:00 Hora inicio Hora fin 23:5…" at bounding box center [855, 271] width 1149 height 187
click at [591, 219] on div "07:00 Hora inicio" at bounding box center [566, 227] width 97 height 40
click at [543, 334] on font "06" at bounding box center [544, 341] width 15 height 15
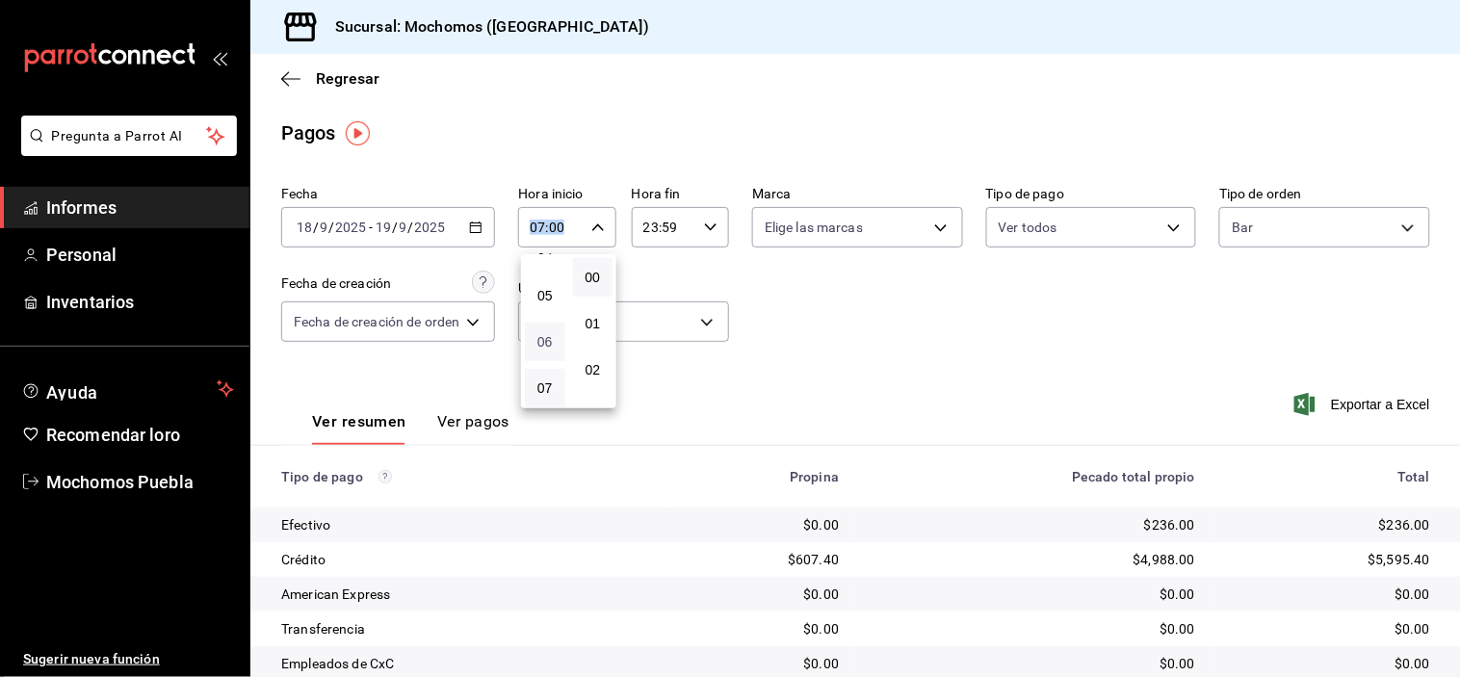
type input "06:00"
click at [902, 304] on div at bounding box center [730, 338] width 1461 height 677
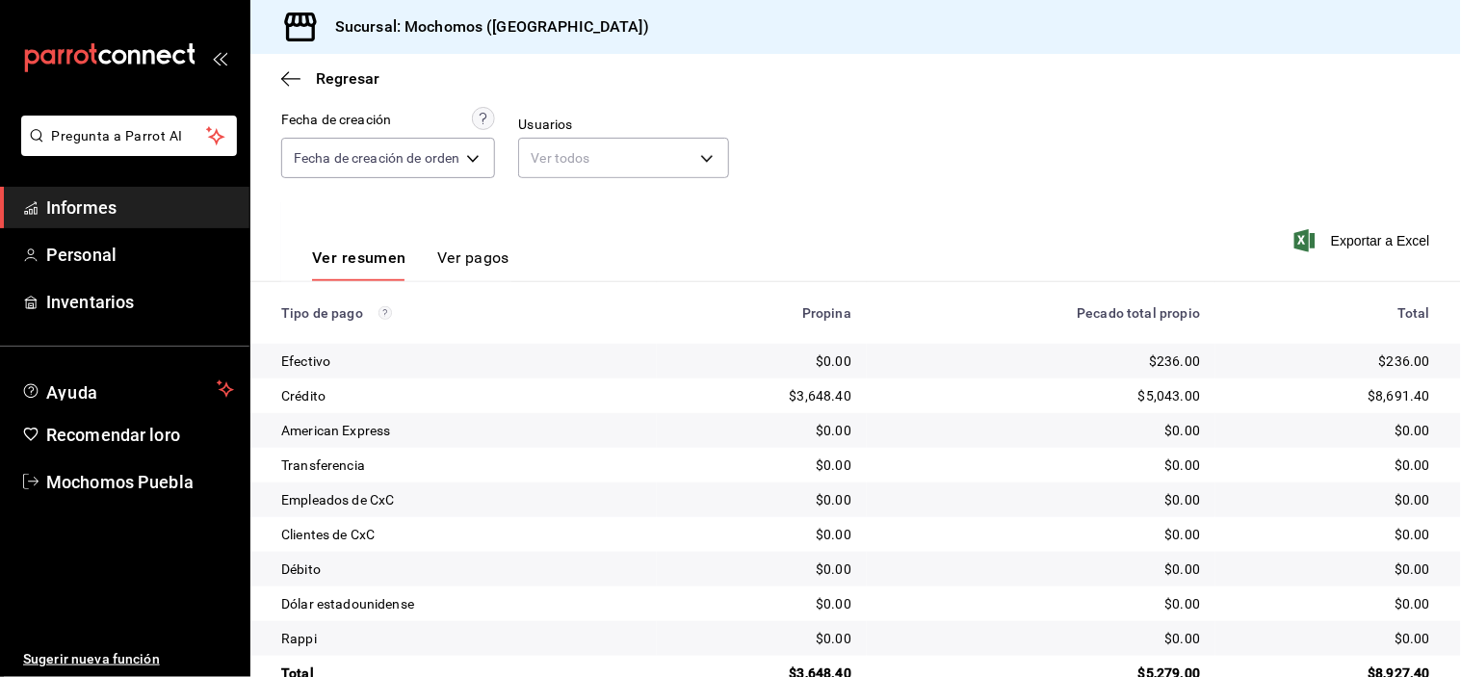
scroll to position [208, 0]
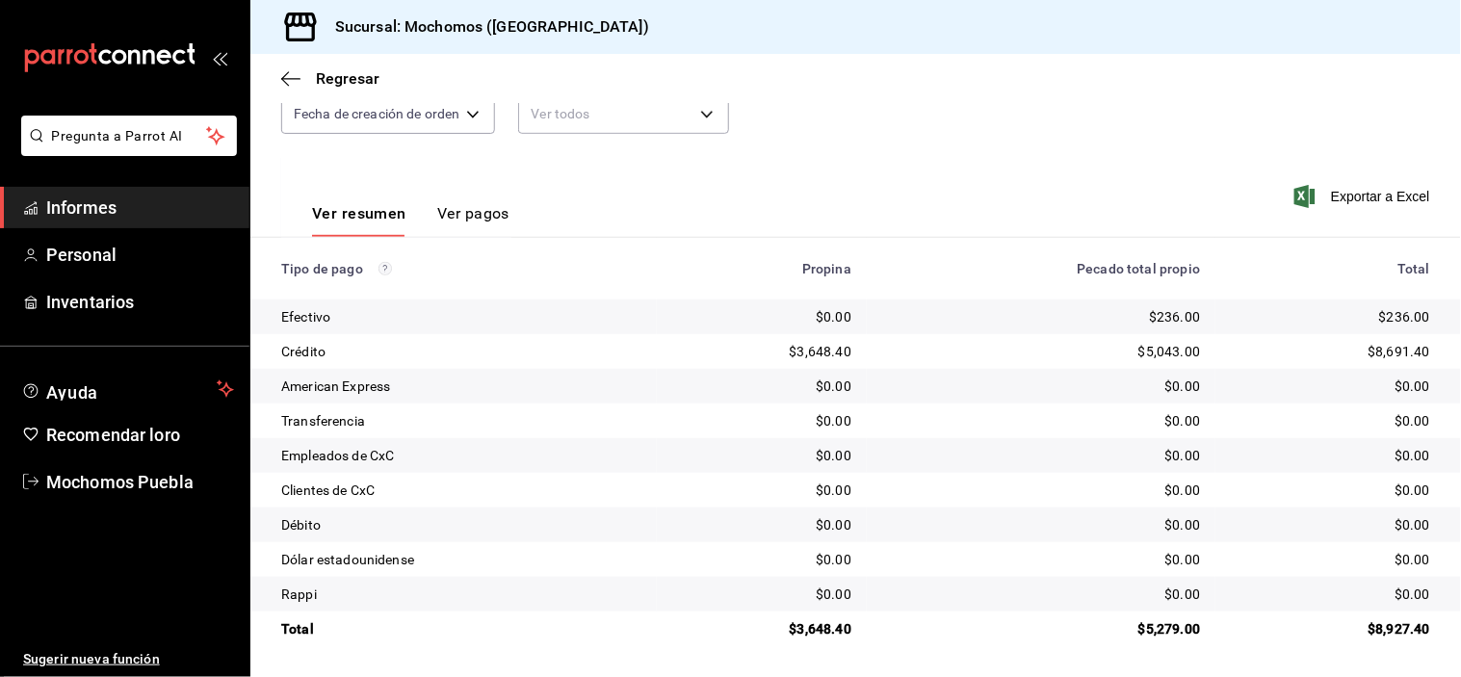
drag, startPoint x: 1431, startPoint y: 99, endPoint x: 1428, endPoint y: 113, distance: 13.8
click at [1431, 99] on div "Regresar" at bounding box center [855, 78] width 1210 height 49
